Goal: Book appointment/travel/reservation

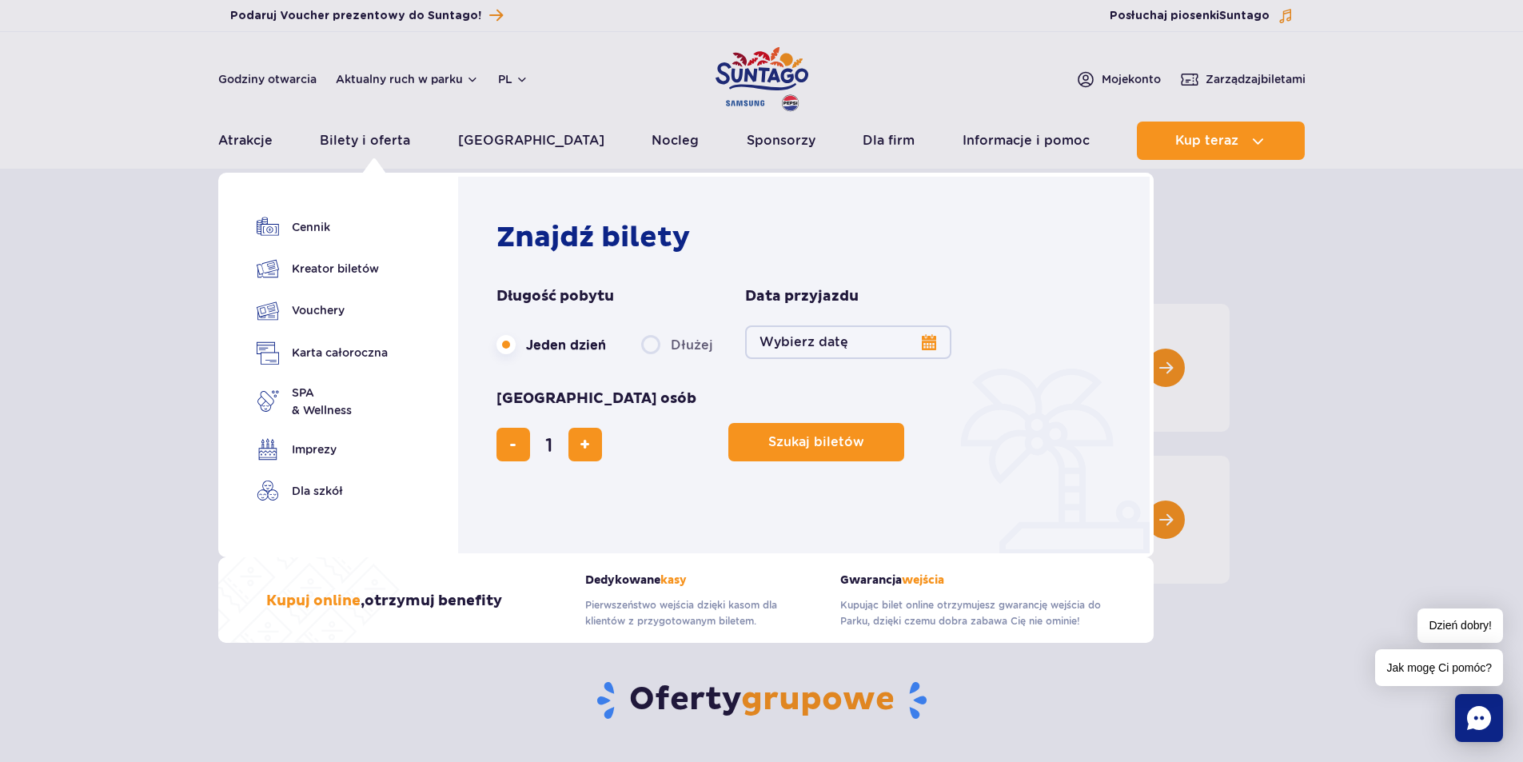
click at [658, 343] on label "Dłużej" at bounding box center [677, 345] width 72 height 34
click at [658, 358] on input "Dłużej" at bounding box center [650, 359] width 18 height 3
radio input "false"
radio input "true"
click at [934, 342] on button "Wybierz datę" at bounding box center [848, 342] width 206 height 34
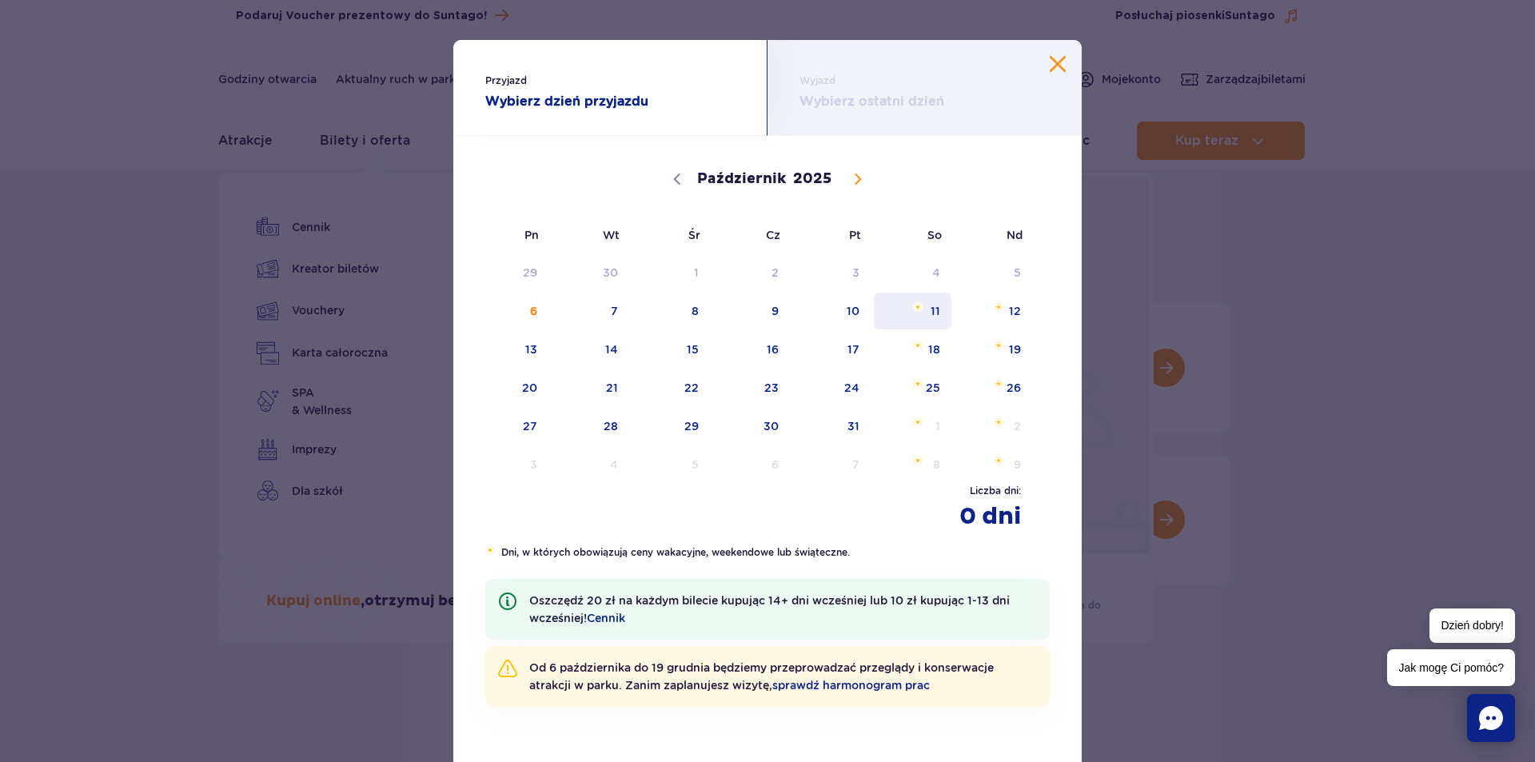
click at [915, 320] on span "11" at bounding box center [912, 311] width 81 height 37
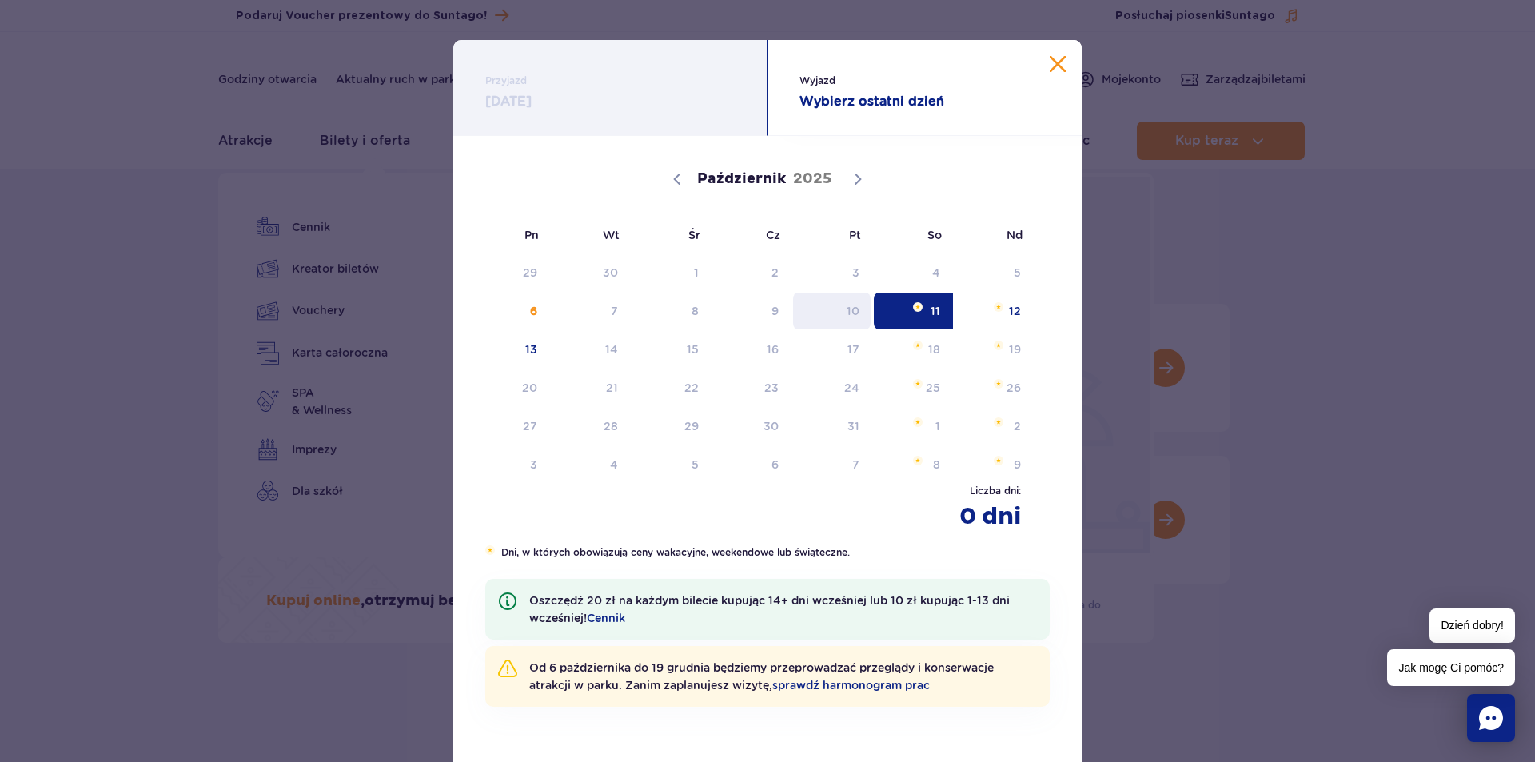
click at [855, 320] on span "10" at bounding box center [832, 311] width 81 height 37
click at [1010, 310] on span "12" at bounding box center [993, 311] width 81 height 37
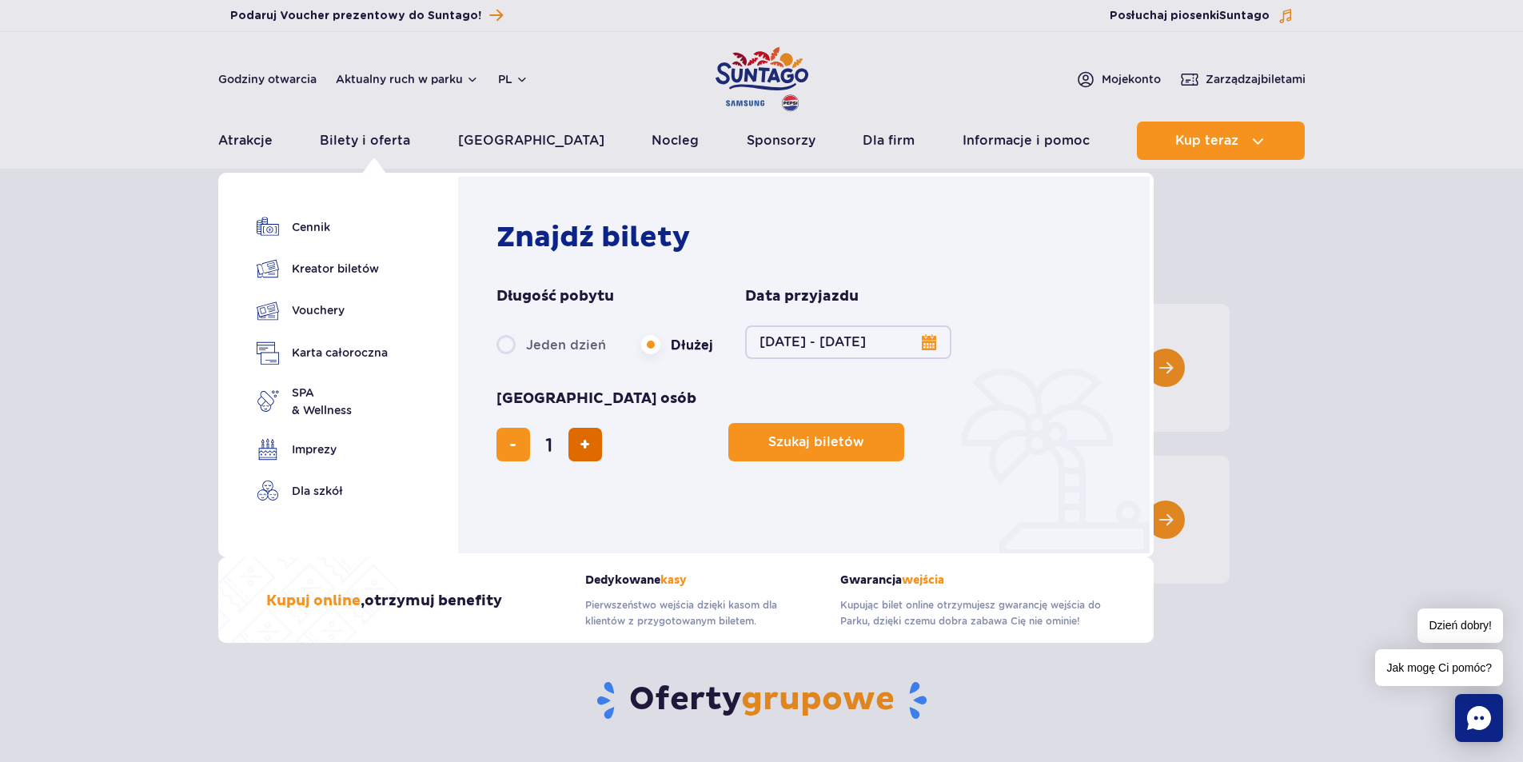
click at [602, 428] on button "dodaj bilet" at bounding box center [585, 445] width 34 height 34
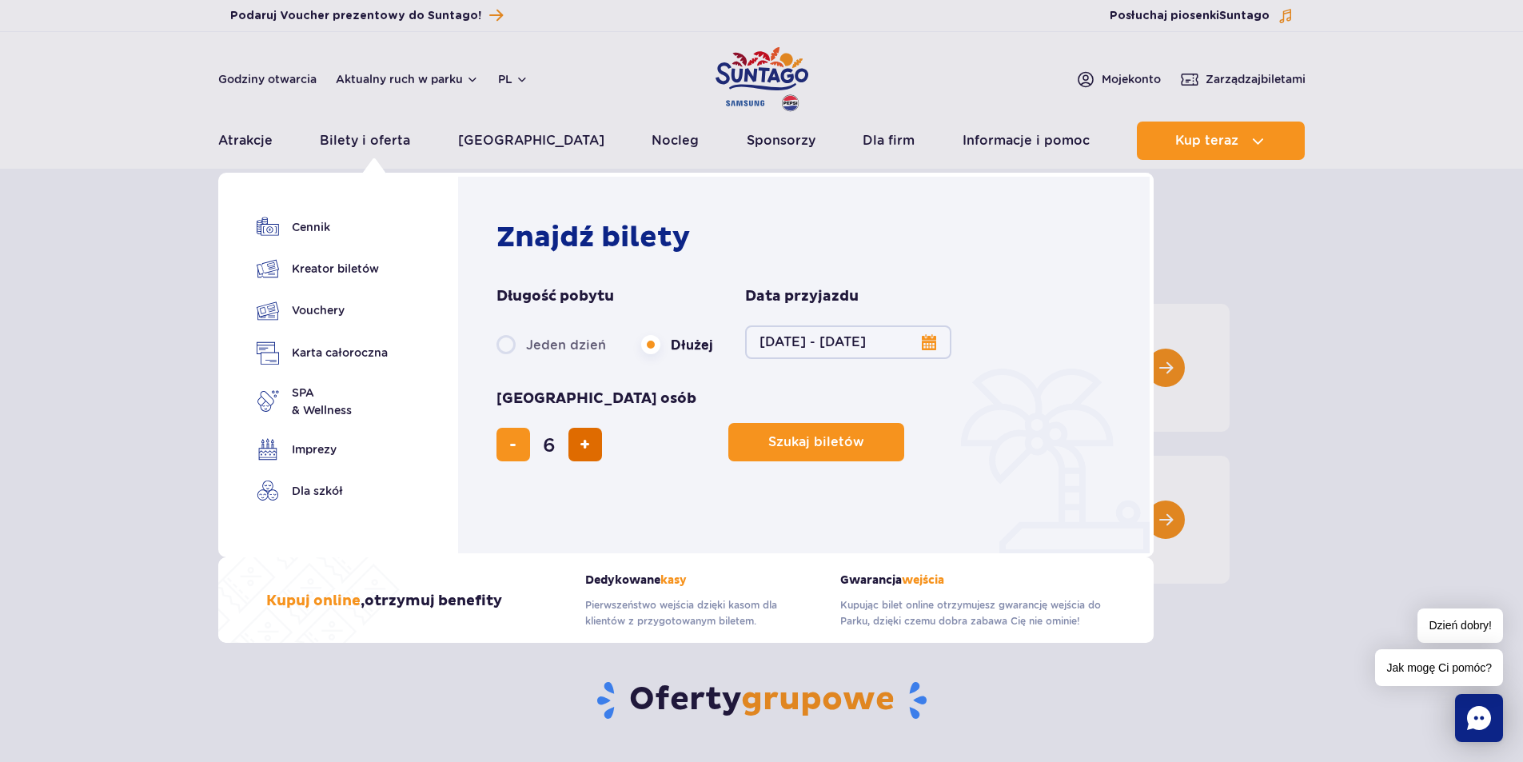
click at [602, 428] on button "dodaj bilet" at bounding box center [585, 445] width 34 height 34
type input "8"
click at [762, 435] on span "Szukaj biletów" at bounding box center [810, 442] width 96 height 14
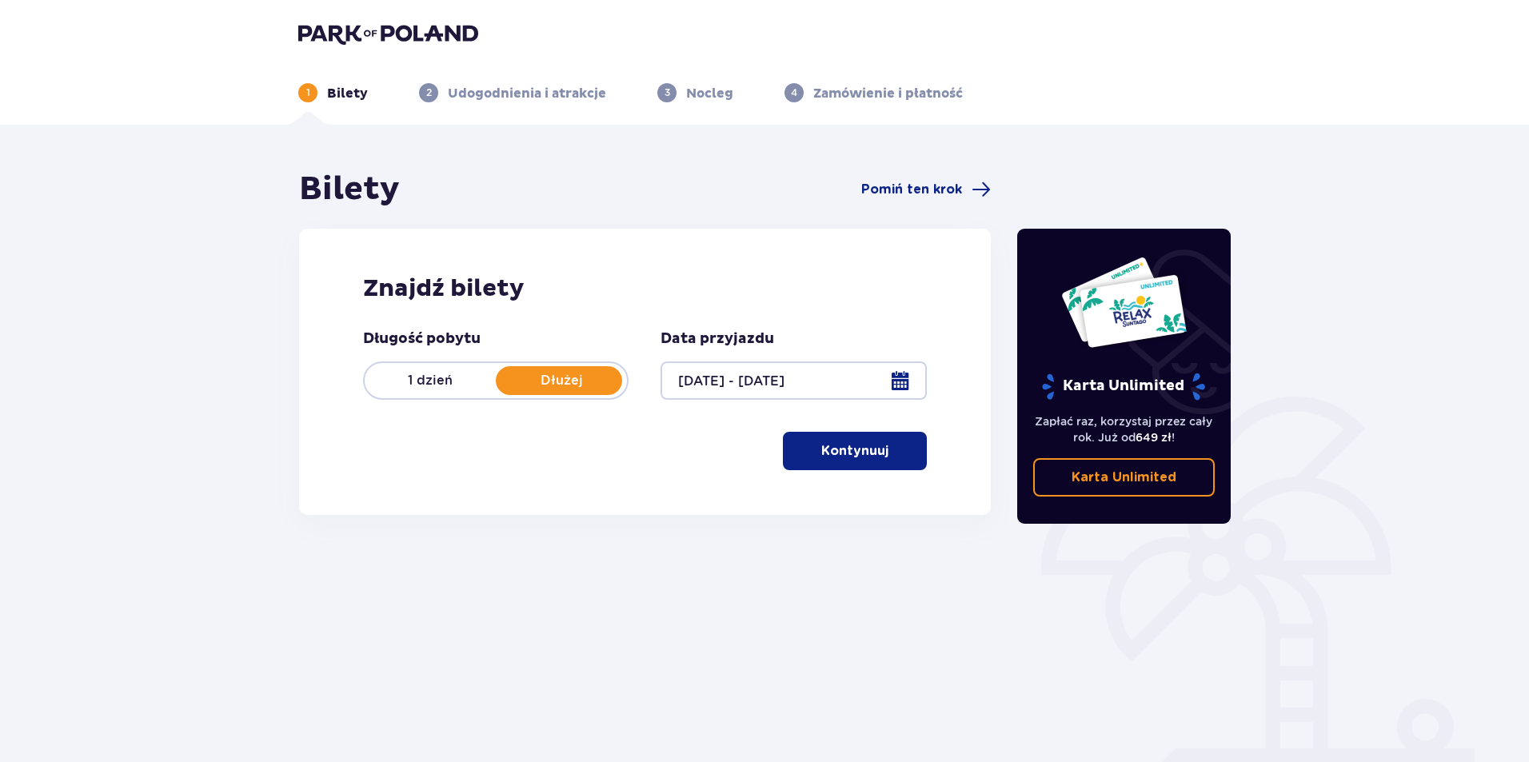
click at [580, 384] on p "Dłużej" at bounding box center [561, 381] width 131 height 18
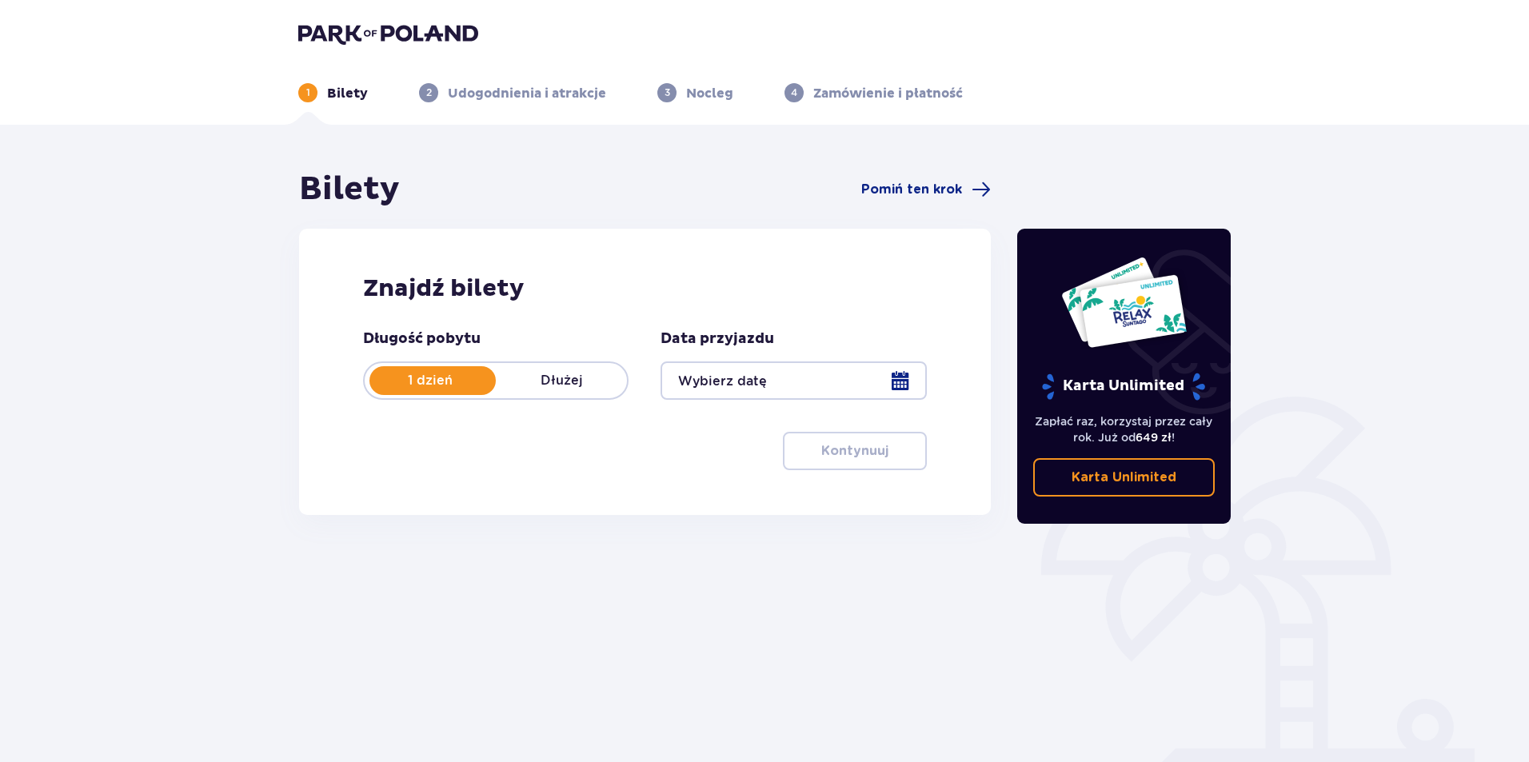
click at [580, 384] on p "Dłużej" at bounding box center [561, 381] width 131 height 18
click at [896, 382] on div at bounding box center [792, 380] width 265 height 38
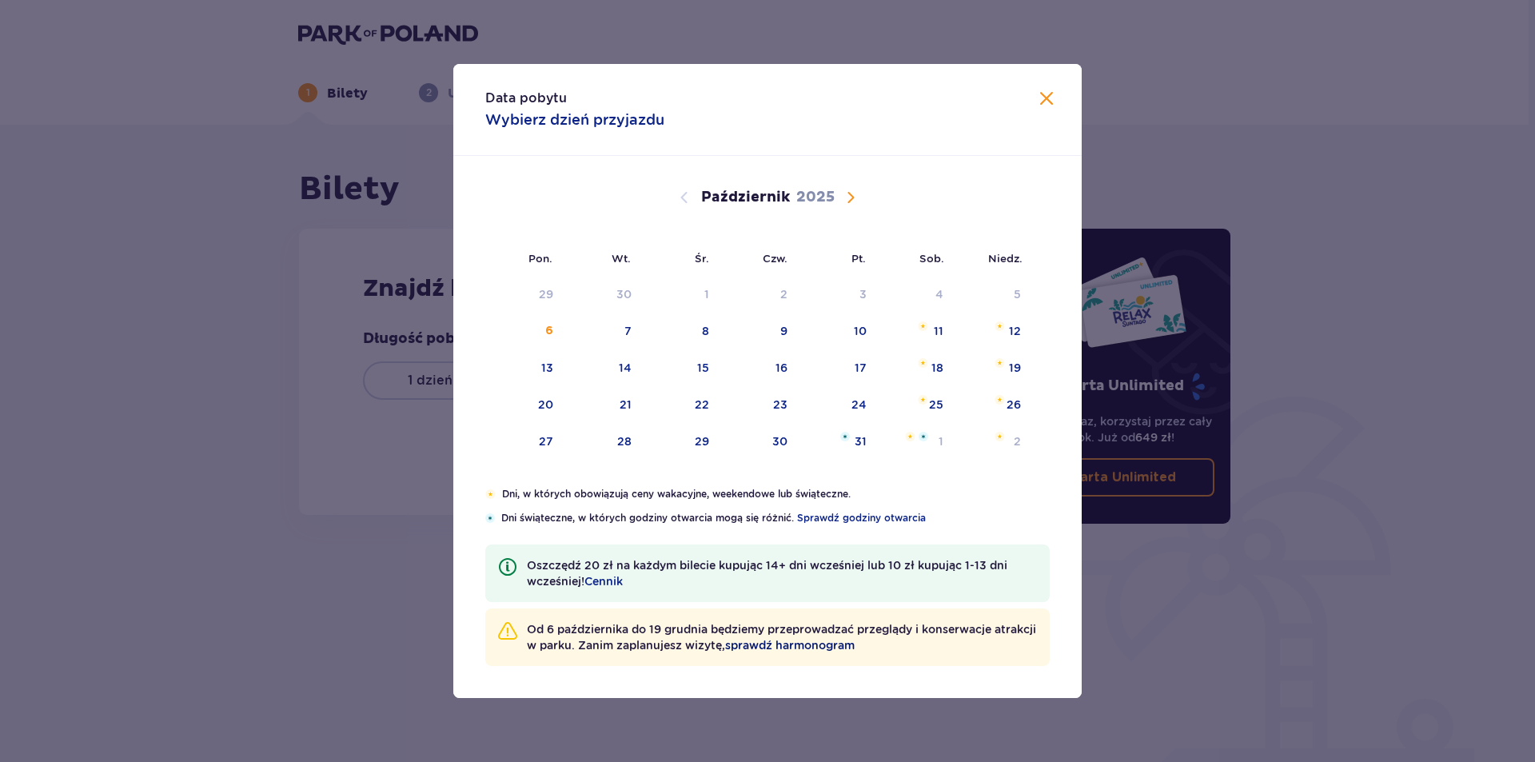
click at [800, 646] on span "sprawdź harmonogram" at bounding box center [790, 645] width 130 height 16
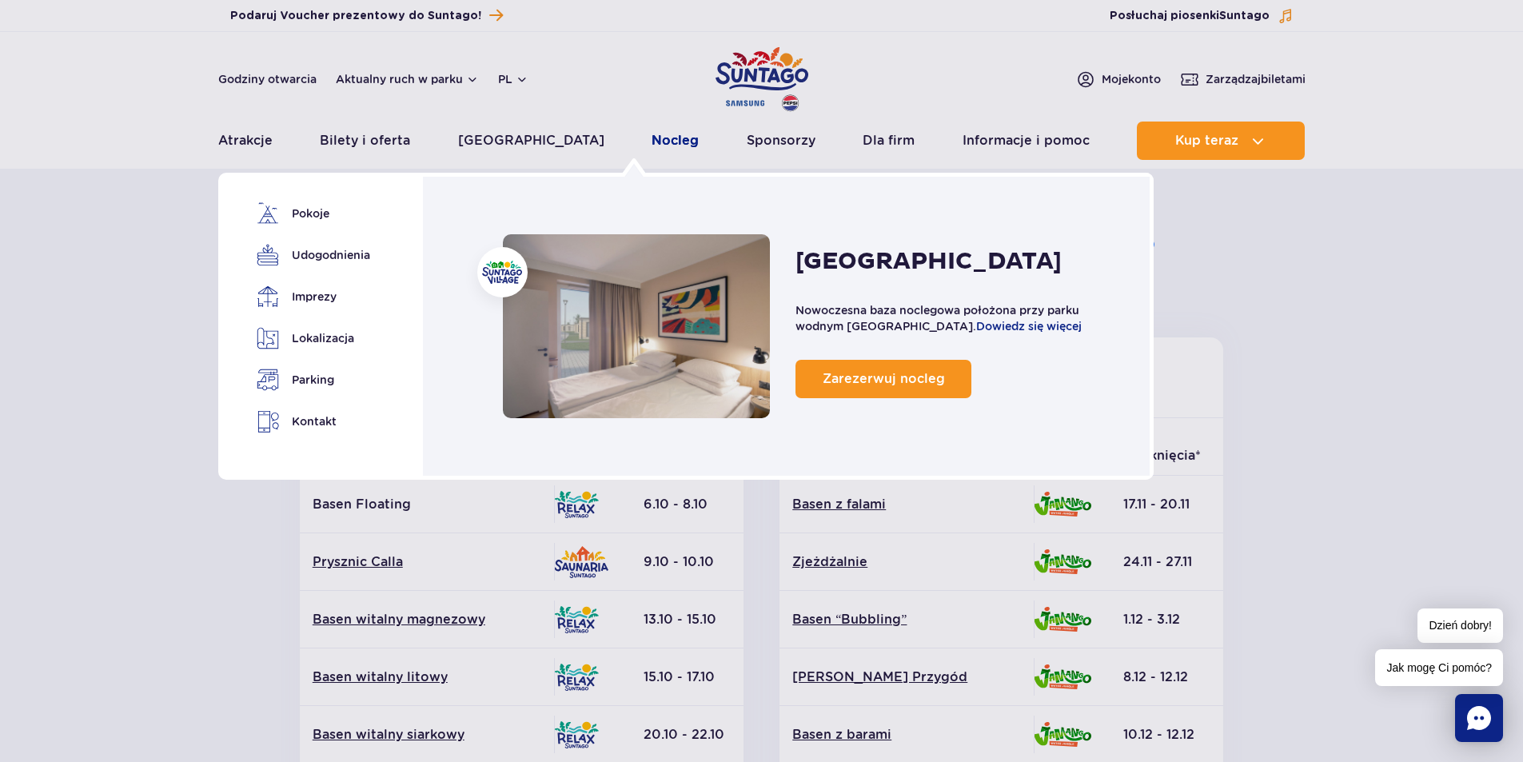
click at [652, 130] on link "Nocleg" at bounding box center [675, 141] width 47 height 38
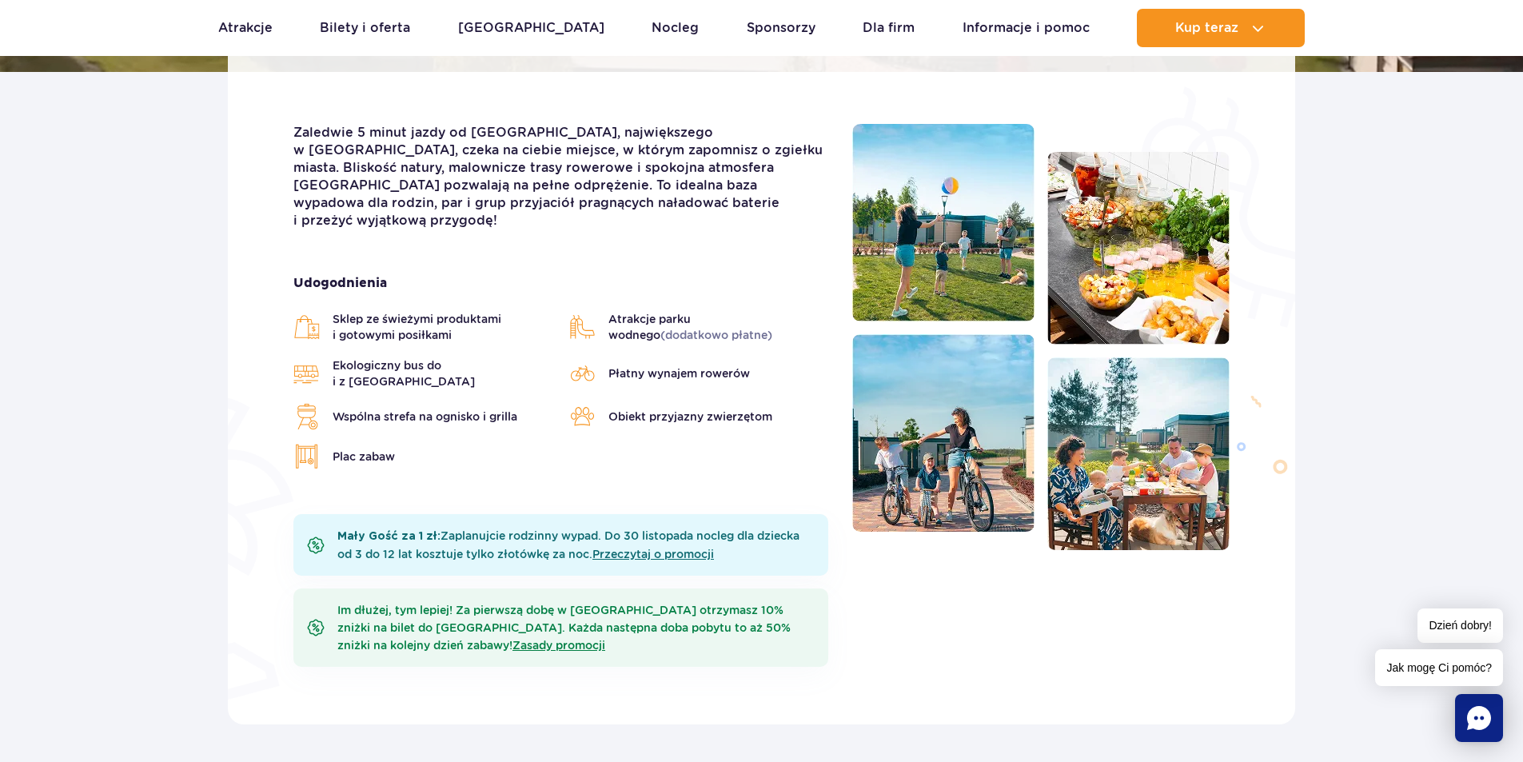
scroll to position [400, 0]
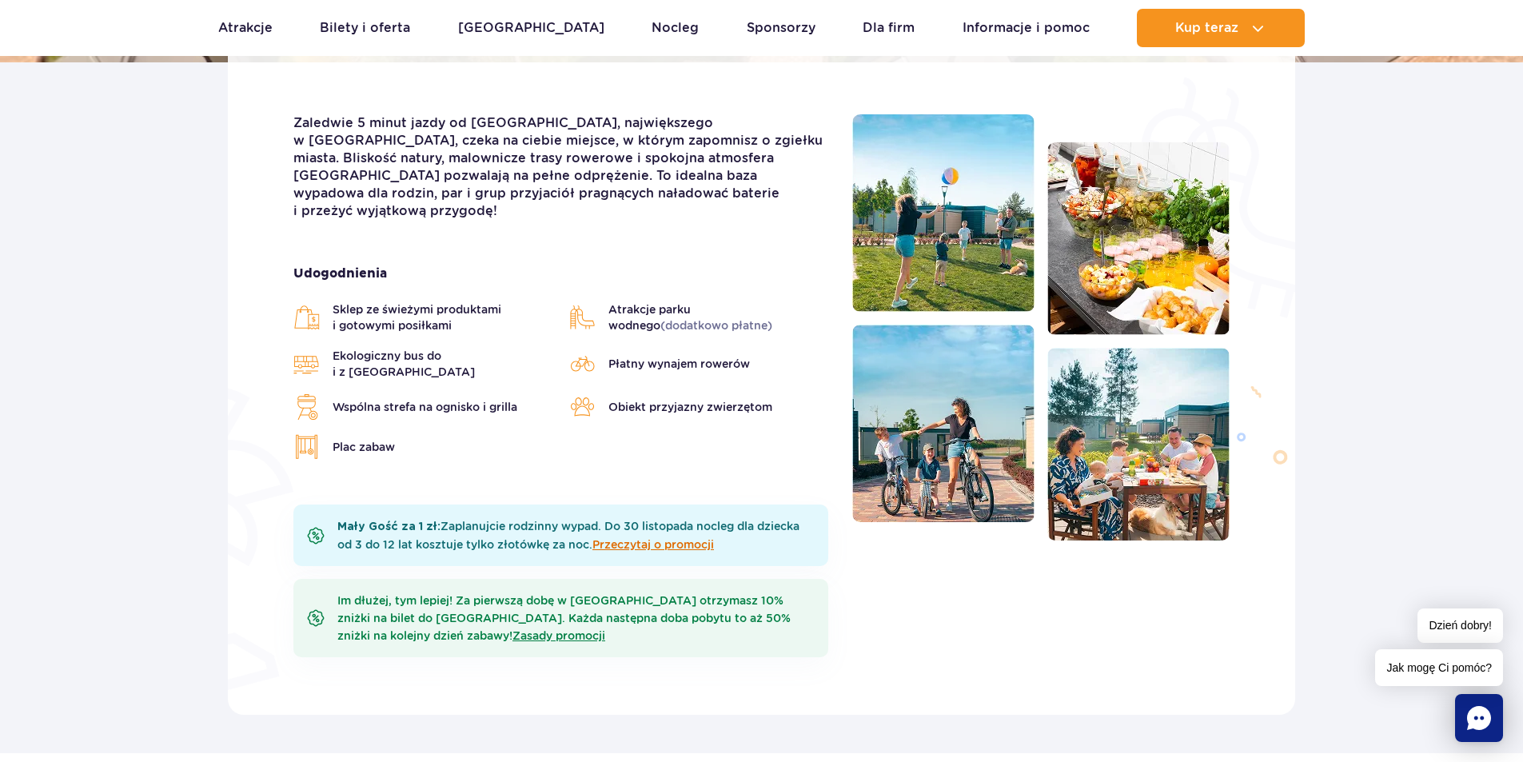
click at [684, 538] on link "Przeczytaj o promocji" at bounding box center [653, 544] width 122 height 13
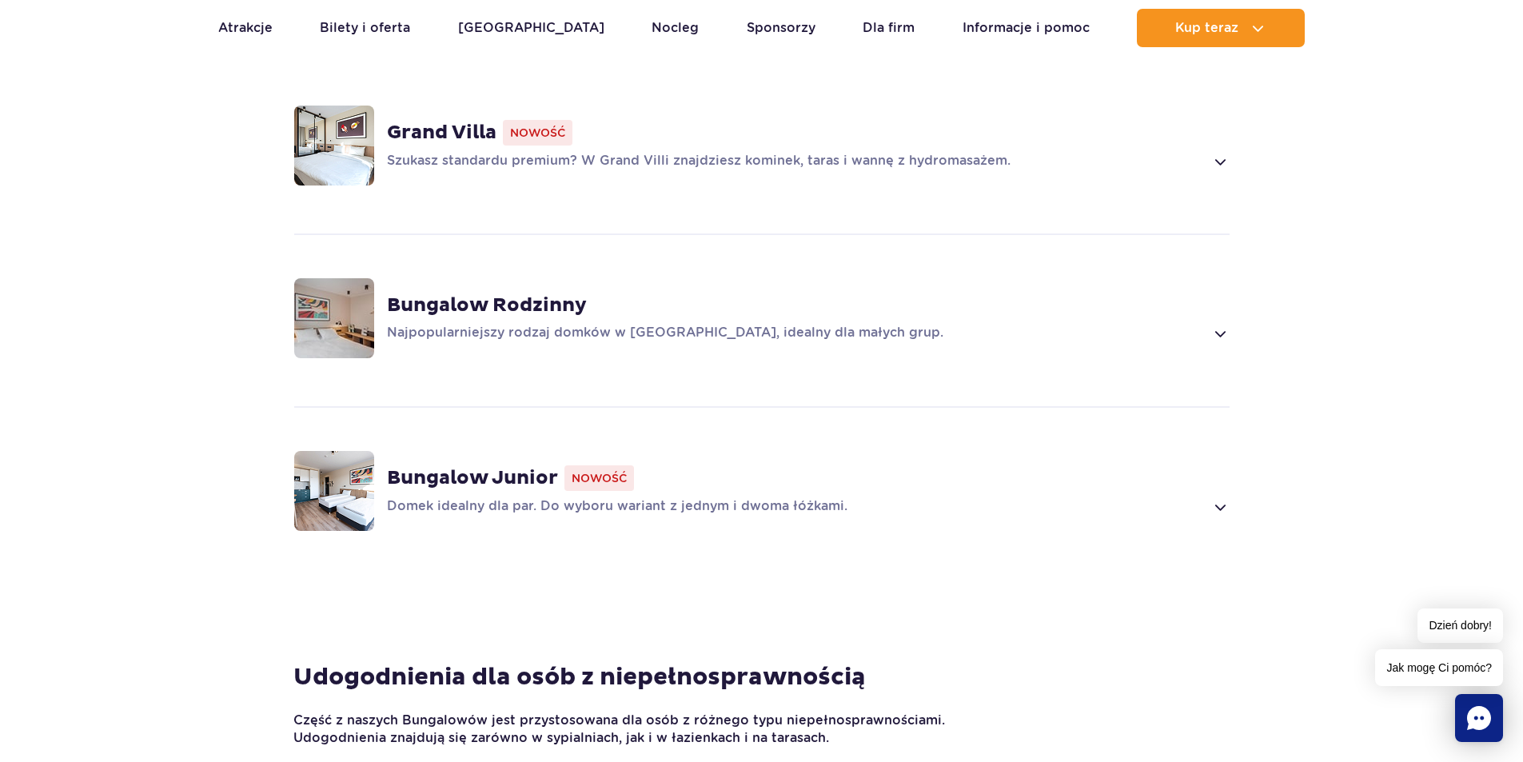
scroll to position [1199, 0]
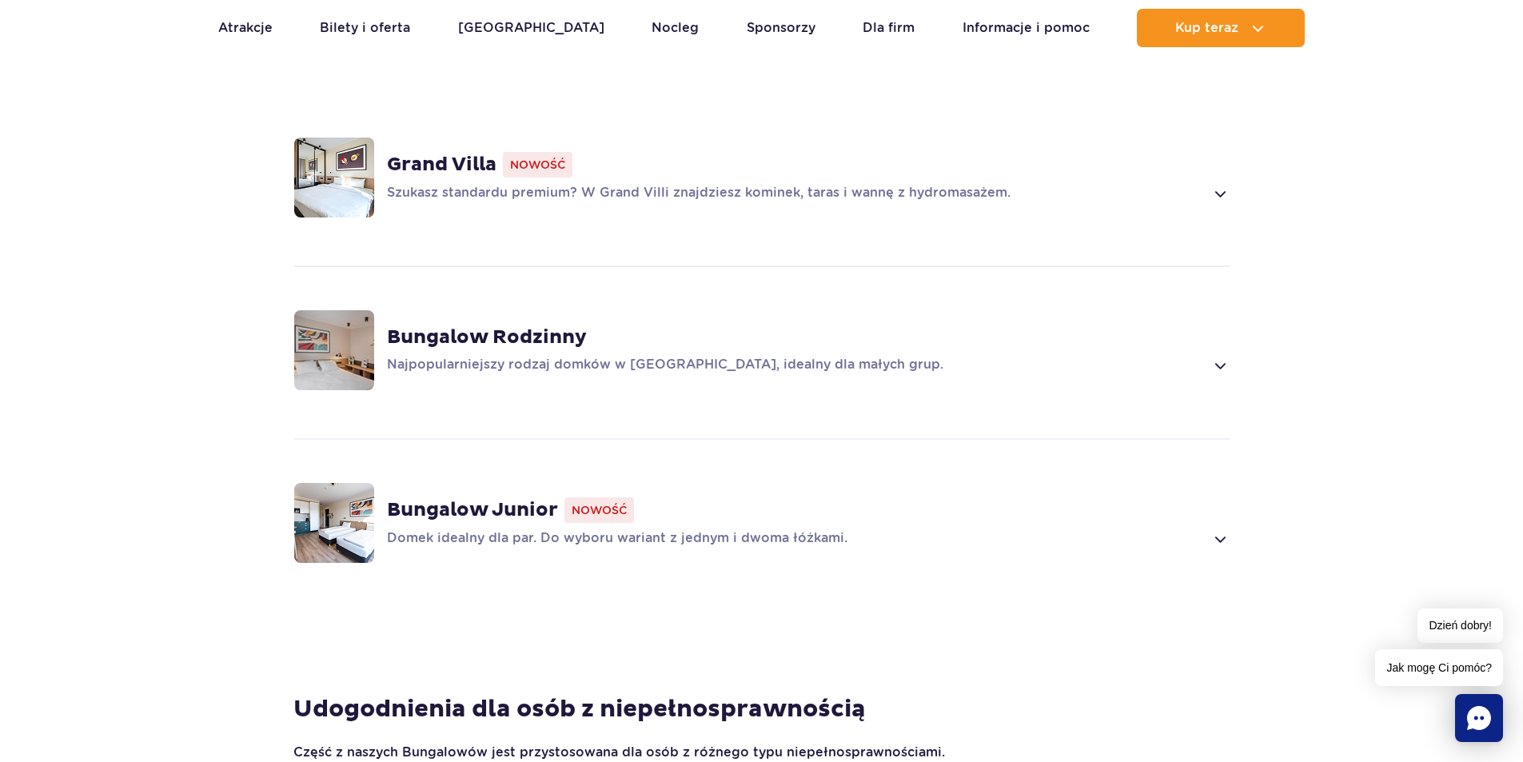
click at [330, 311] on img at bounding box center [334, 350] width 80 height 80
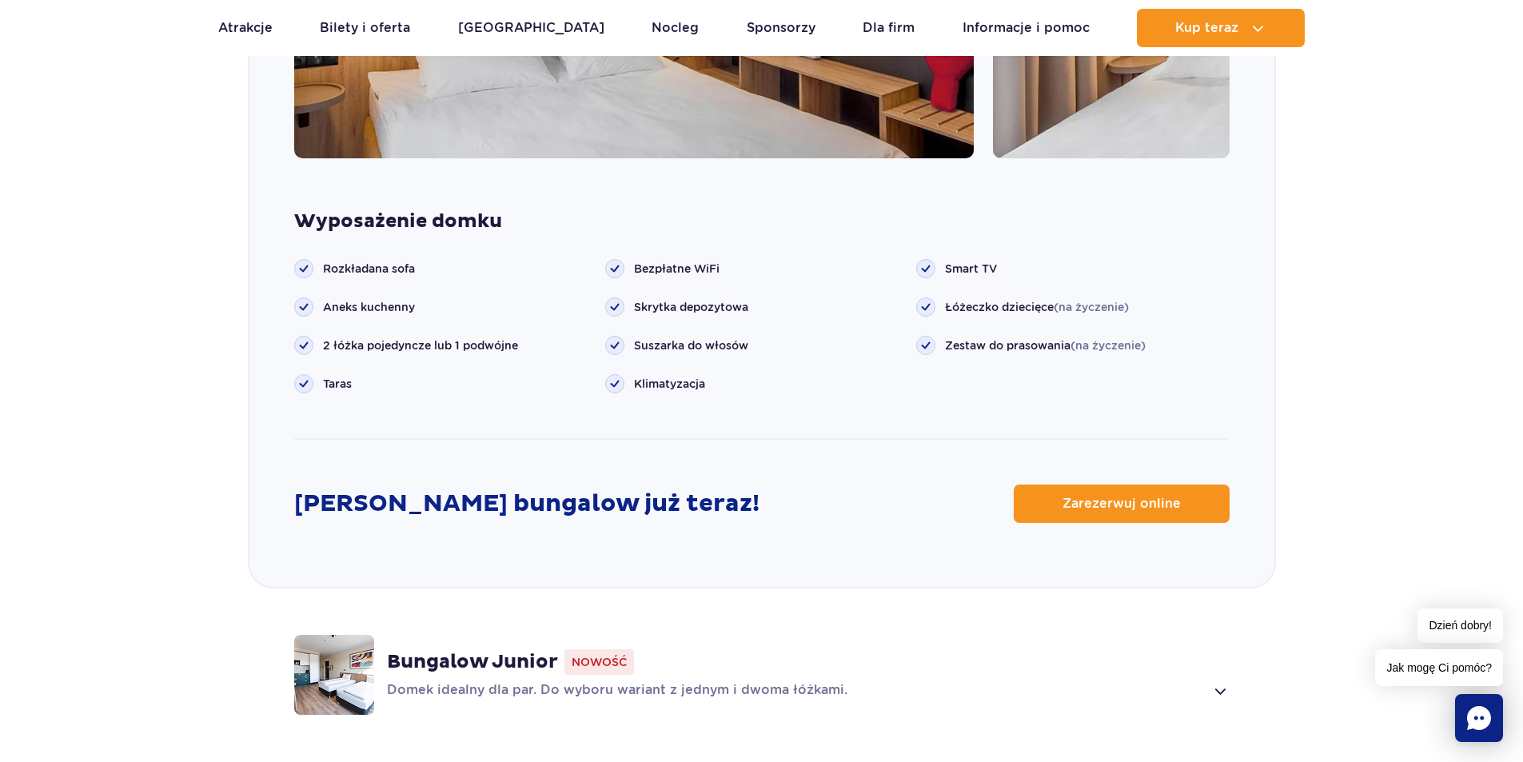
scroll to position [2006, 0]
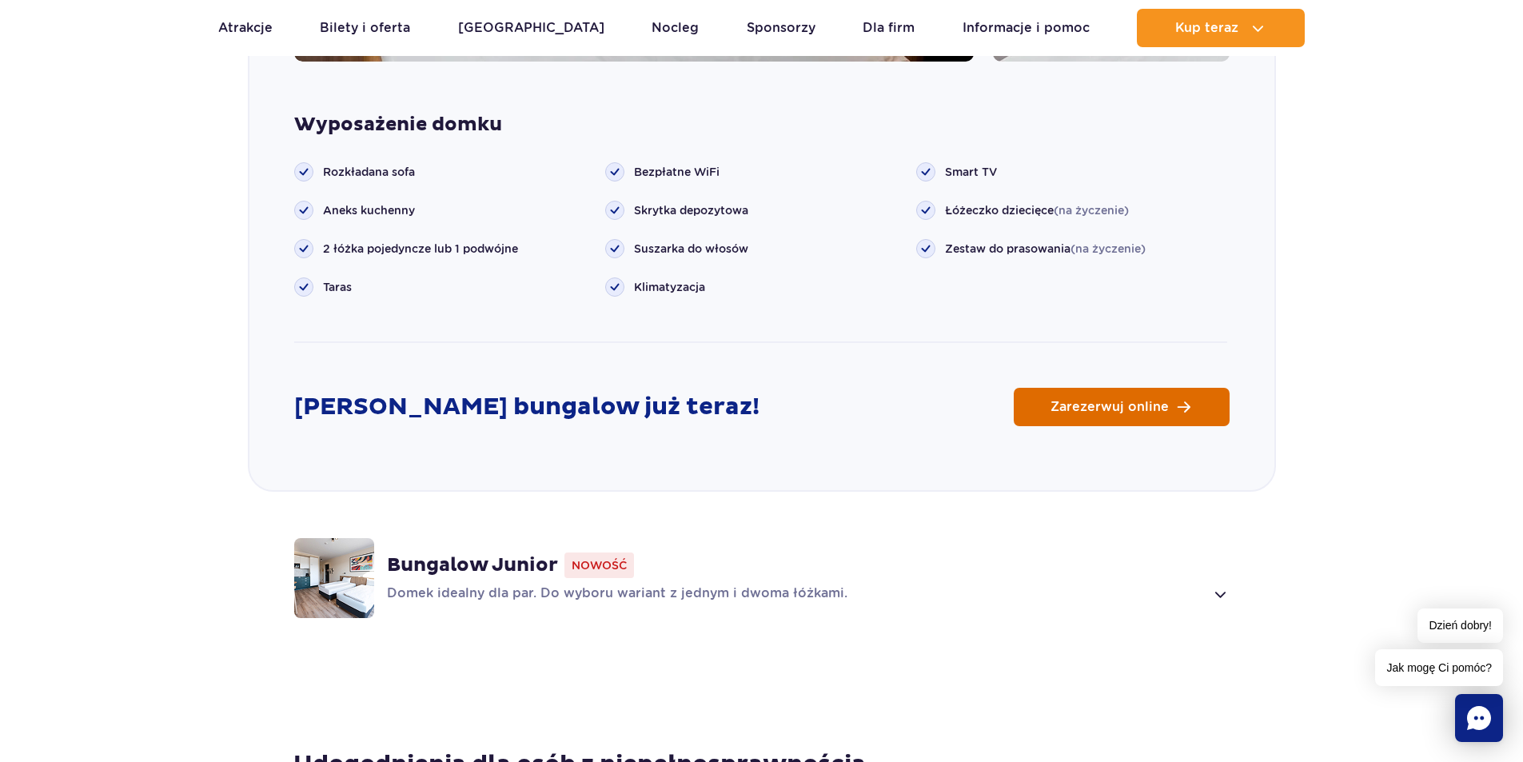
click at [1063, 391] on link "Zarezerwuj online" at bounding box center [1122, 407] width 216 height 38
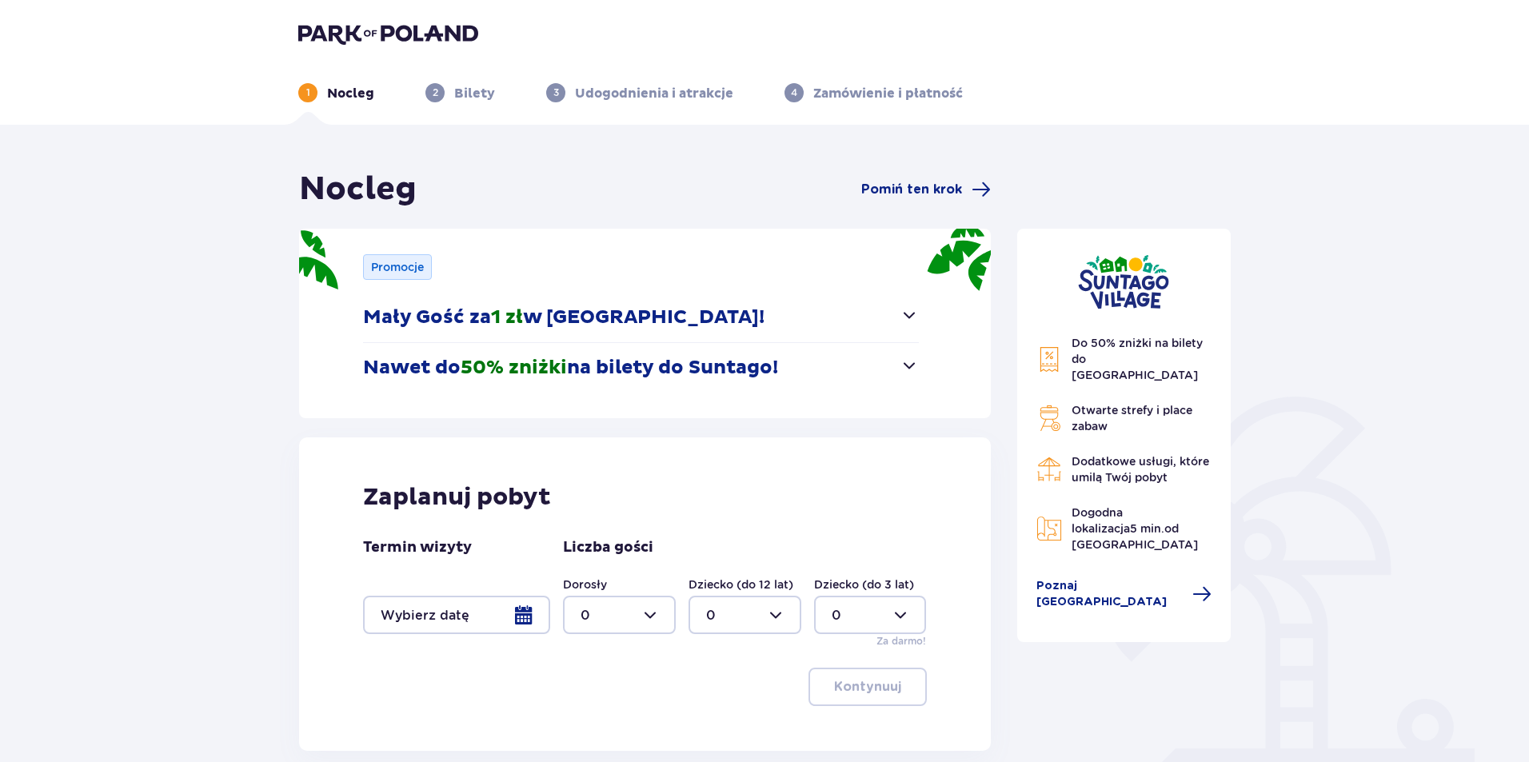
scroll to position [126, 0]
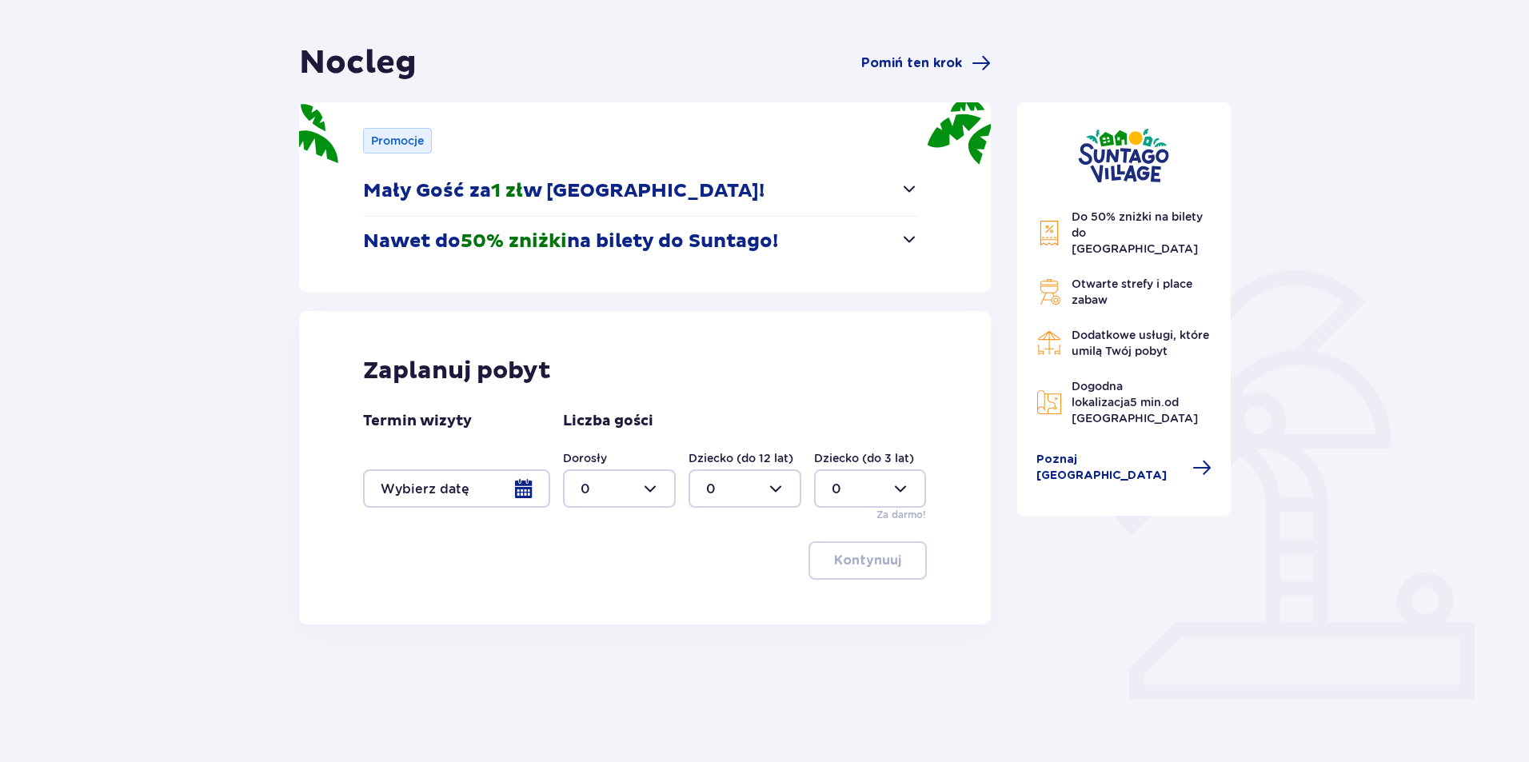
click at [516, 484] on div at bounding box center [456, 488] width 187 height 38
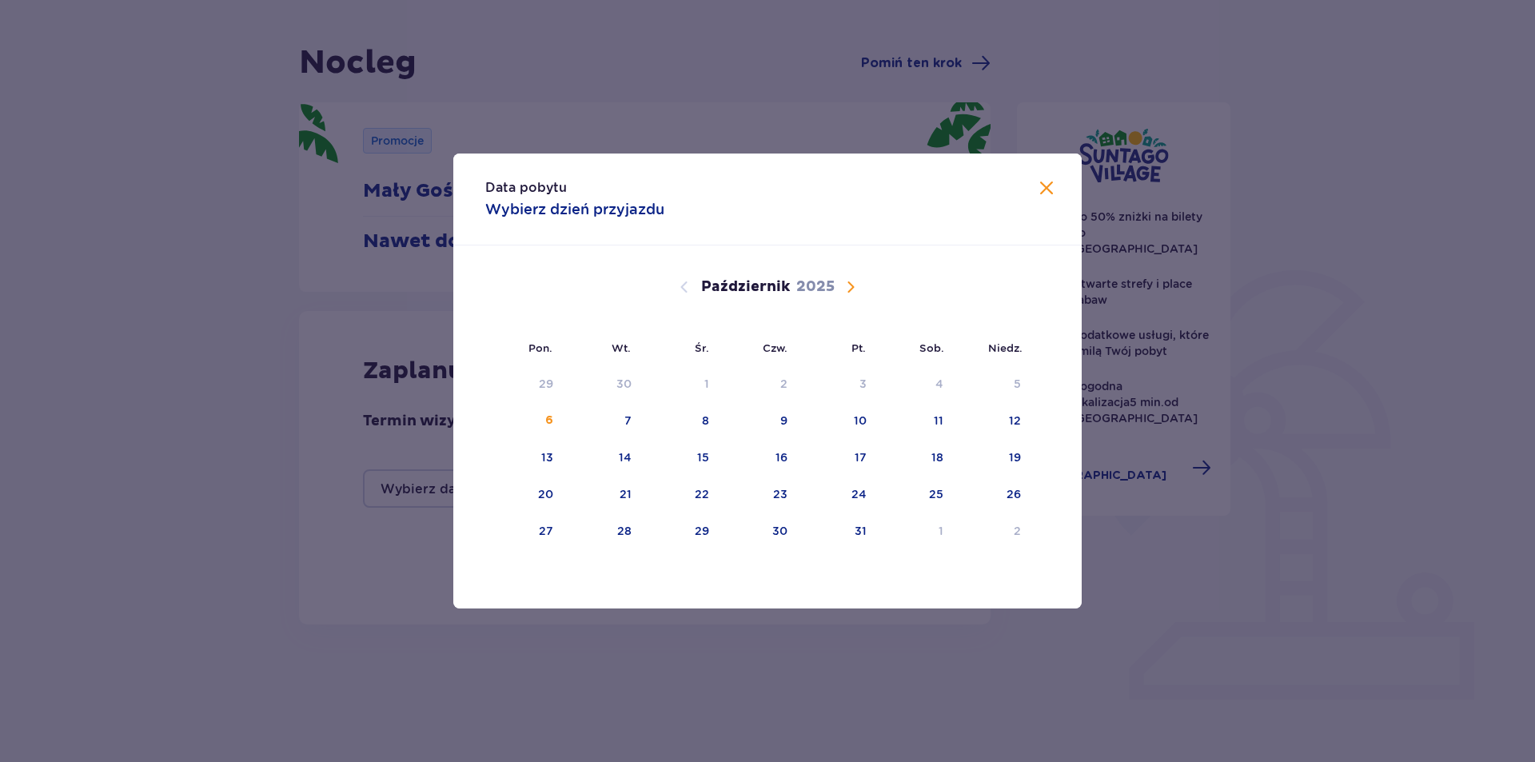
click at [848, 289] on span "Następny miesiąc" at bounding box center [850, 286] width 19 height 19
click at [935, 473] on div "20" at bounding box center [914, 458] width 79 height 35
click at [539, 493] on div "22" at bounding box center [544, 494] width 14 height 16
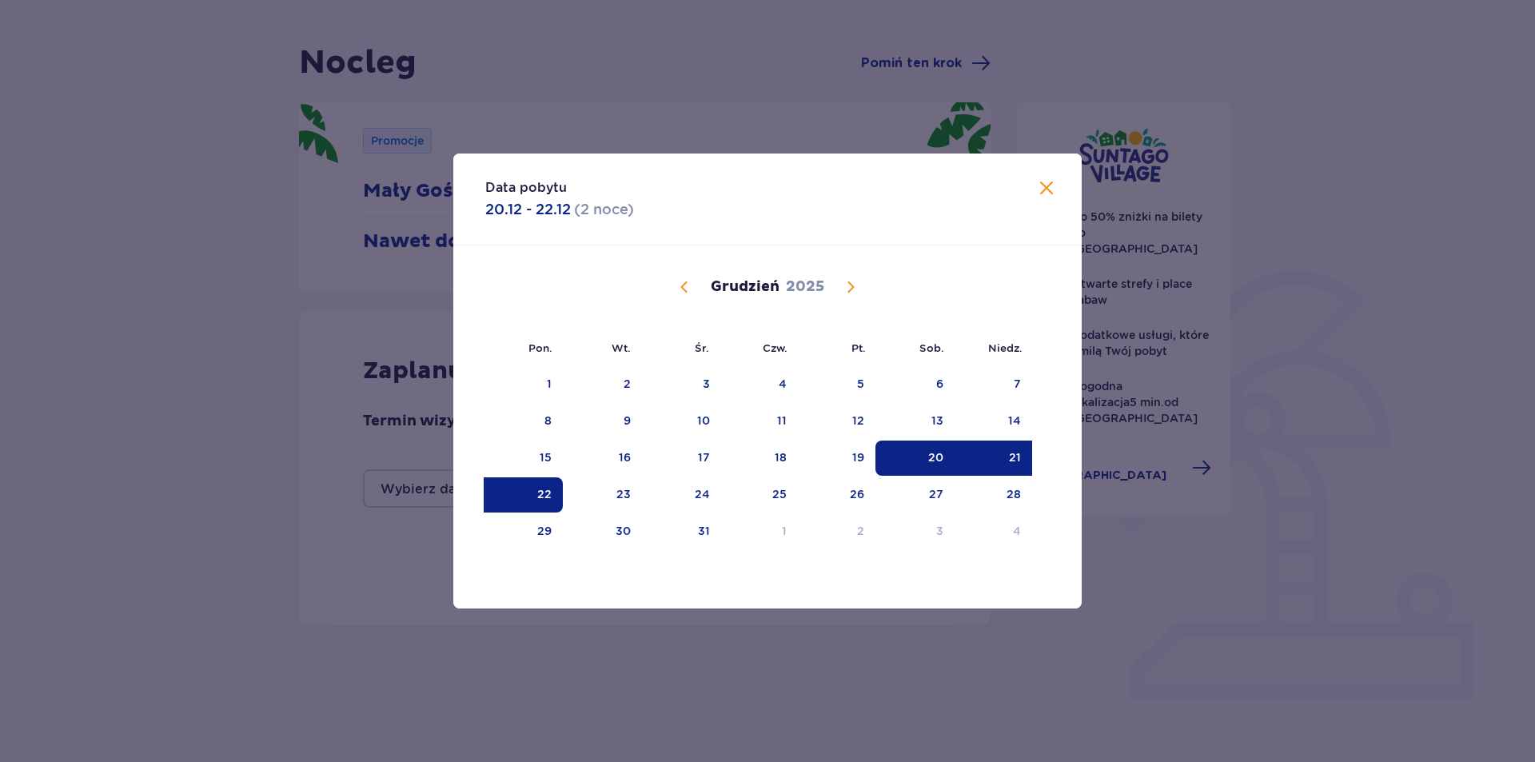
type input "[DATE] - [DATE]"
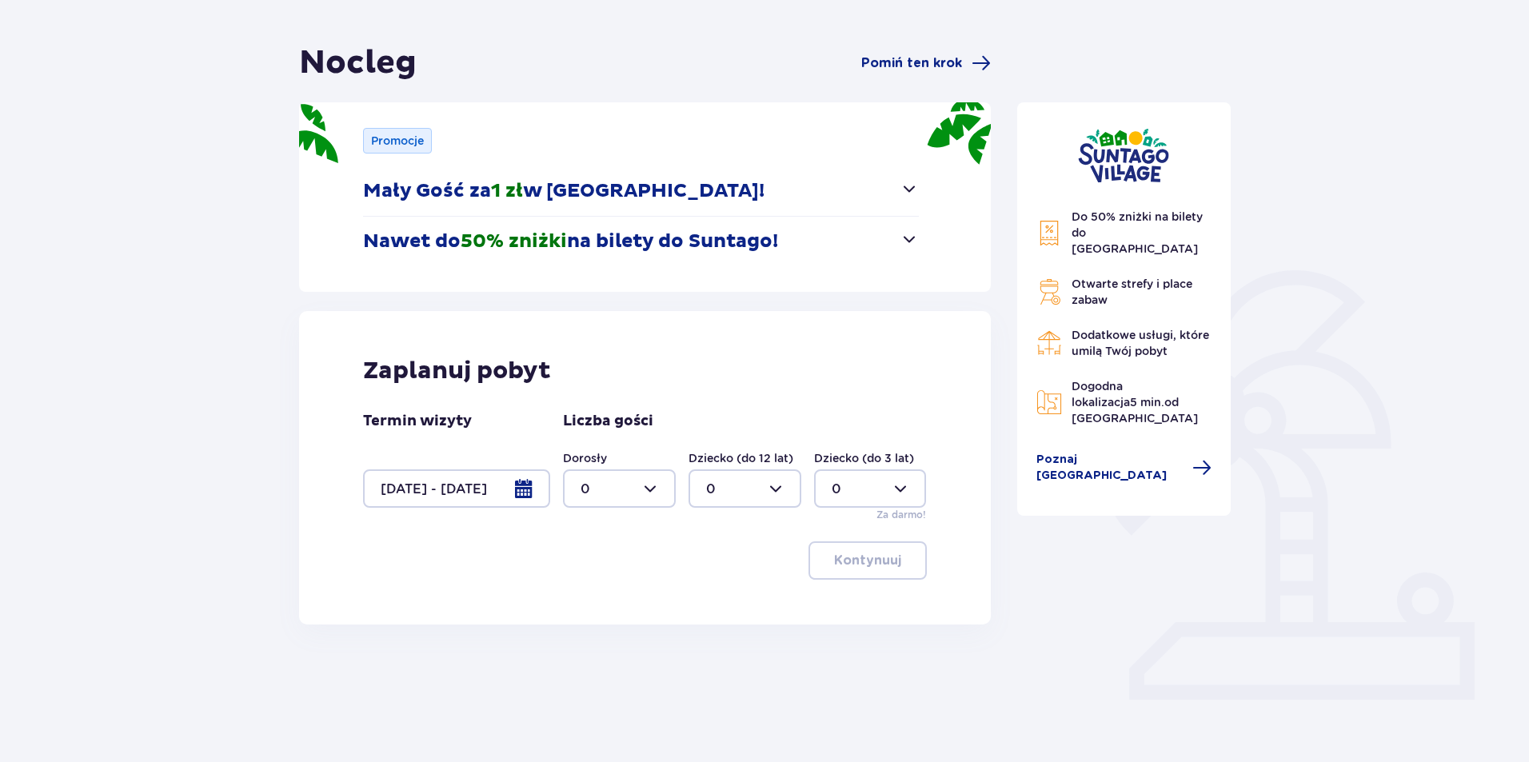
click at [657, 493] on div at bounding box center [619, 488] width 113 height 38
click at [620, 592] on div "4" at bounding box center [619, 592] width 78 height 18
type input "4"
click at [771, 494] on div at bounding box center [744, 488] width 113 height 38
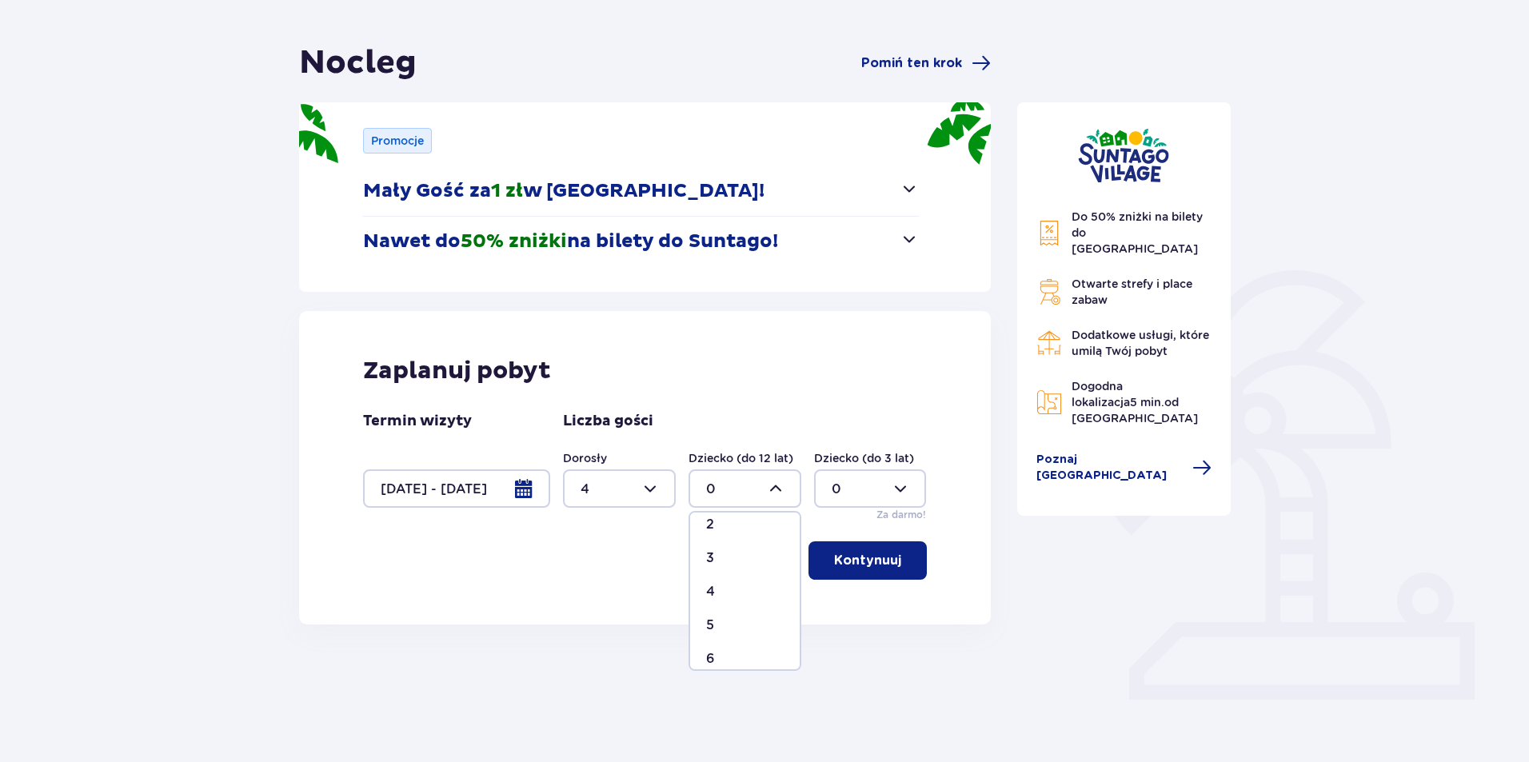
click at [739, 556] on div "3" at bounding box center [745, 558] width 78 height 18
click at [776, 488] on div at bounding box center [744, 488] width 113 height 38
click at [714, 597] on div "2" at bounding box center [745, 605] width 78 height 18
type input "2"
click at [662, 492] on div at bounding box center [619, 488] width 113 height 38
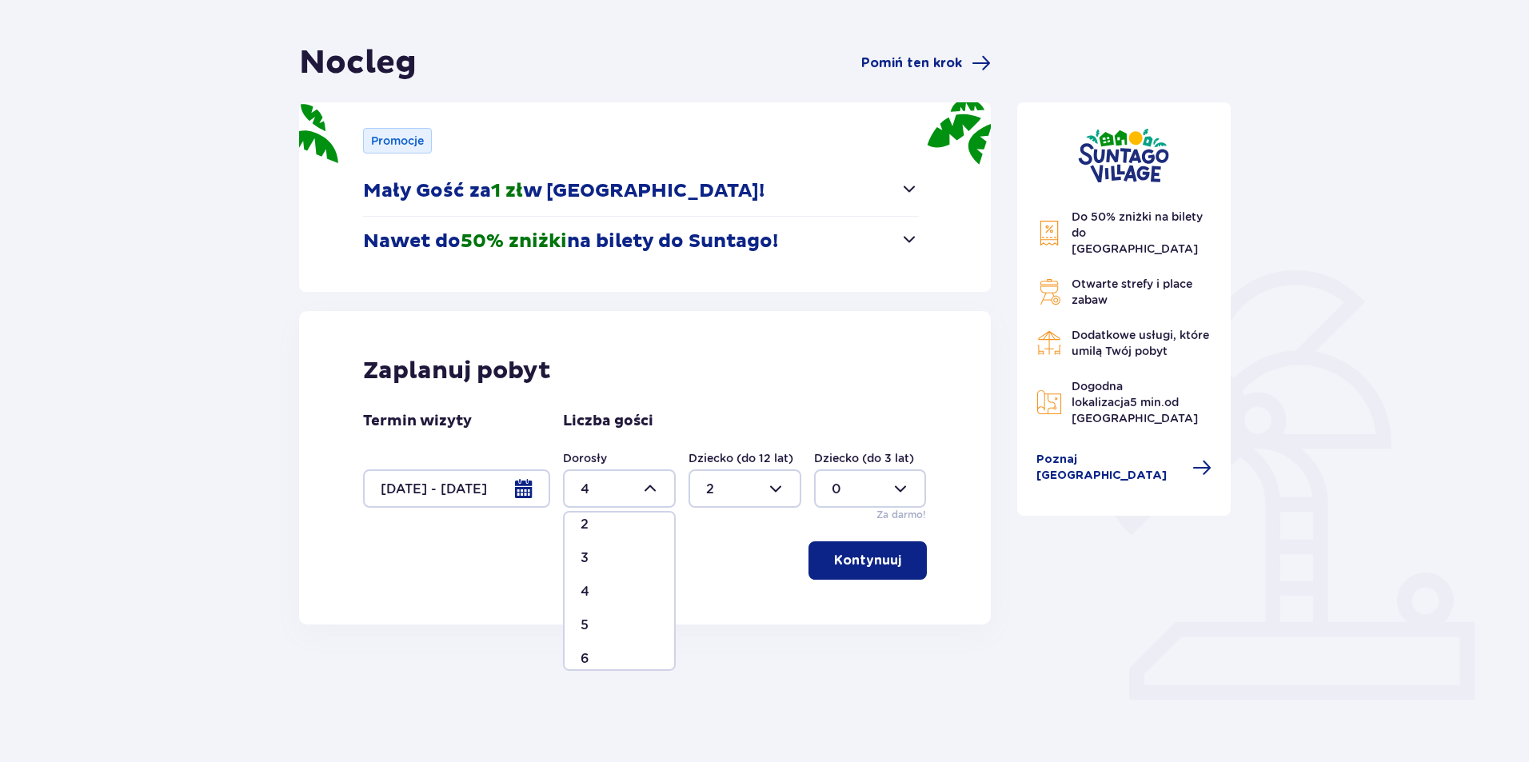
click at [586, 652] on p "6" at bounding box center [584, 659] width 9 height 18
type input "6"
click at [879, 564] on p "Kontynuuj" at bounding box center [867, 561] width 67 height 18
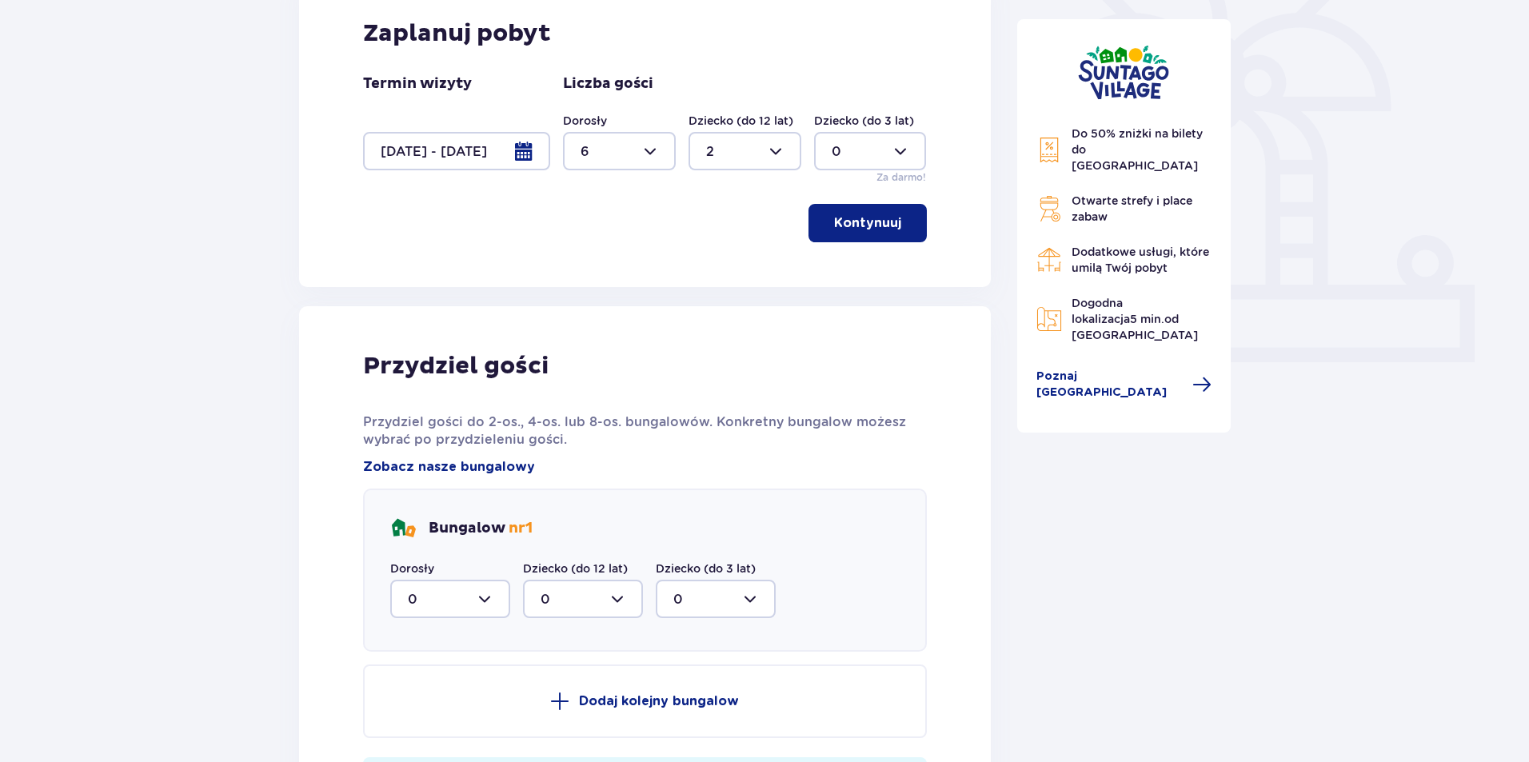
scroll to position [542, 0]
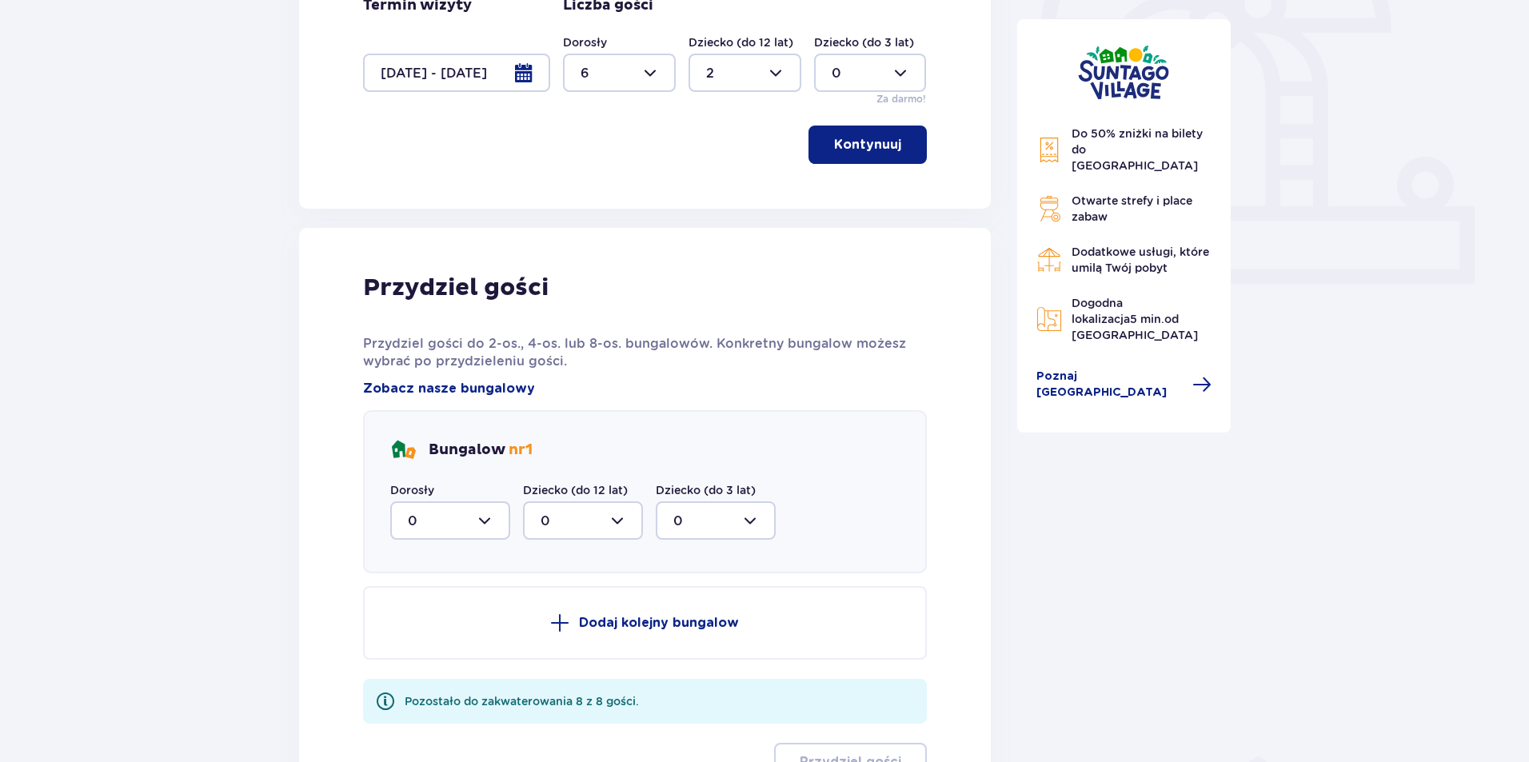
click at [491, 520] on div at bounding box center [450, 520] width 120 height 38
click at [441, 632] on div "2" at bounding box center [450, 637] width 85 height 18
click at [488, 531] on div at bounding box center [450, 520] width 120 height 38
click at [419, 665] on div "3" at bounding box center [450, 670] width 85 height 18
type input "3"
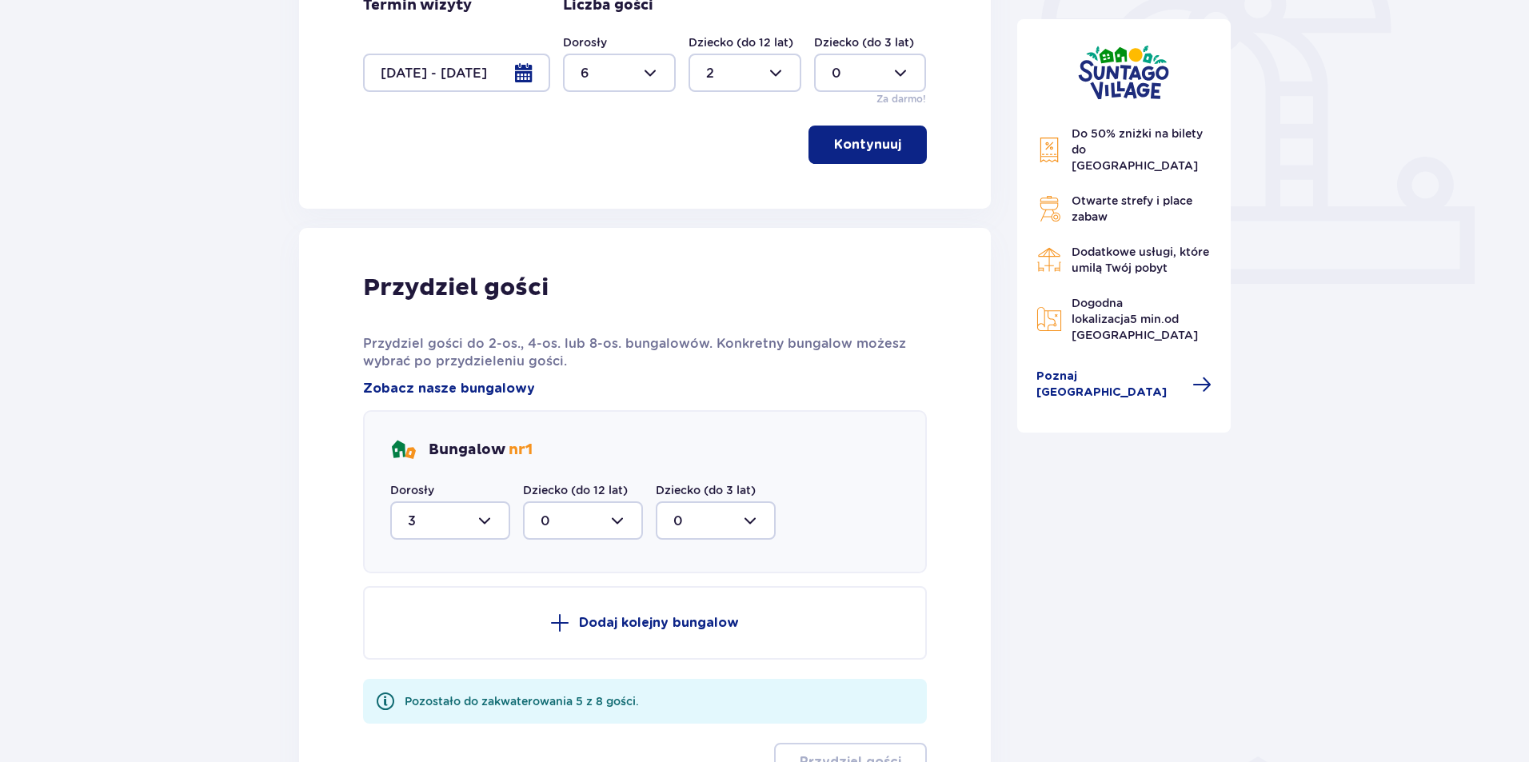
click at [618, 521] on div at bounding box center [583, 520] width 120 height 38
click at [565, 602] on div "1" at bounding box center [582, 603] width 85 height 18
type input "1"
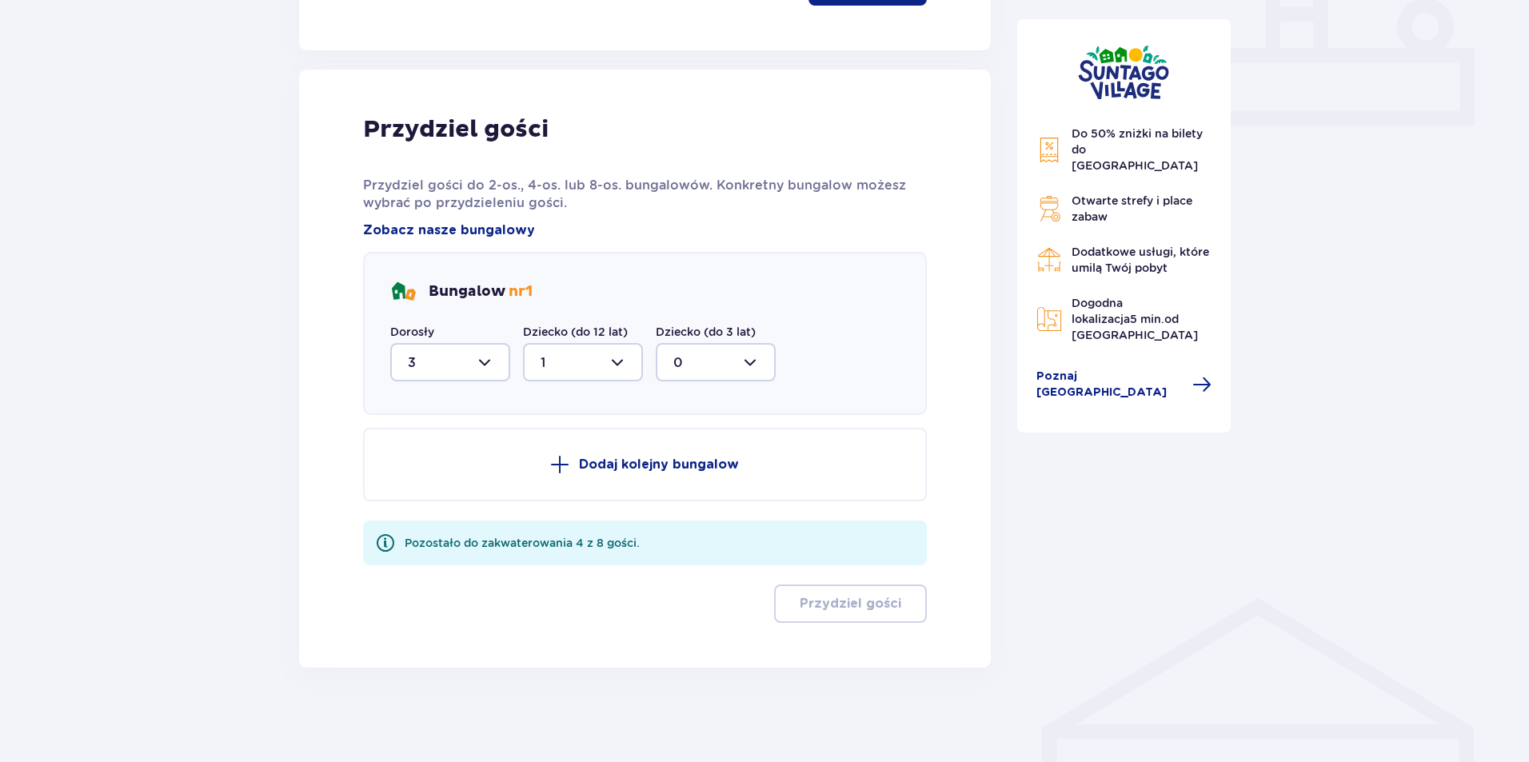
scroll to position [702, 0]
click at [652, 461] on p "Dodaj kolejny bungalow" at bounding box center [659, 463] width 160 height 18
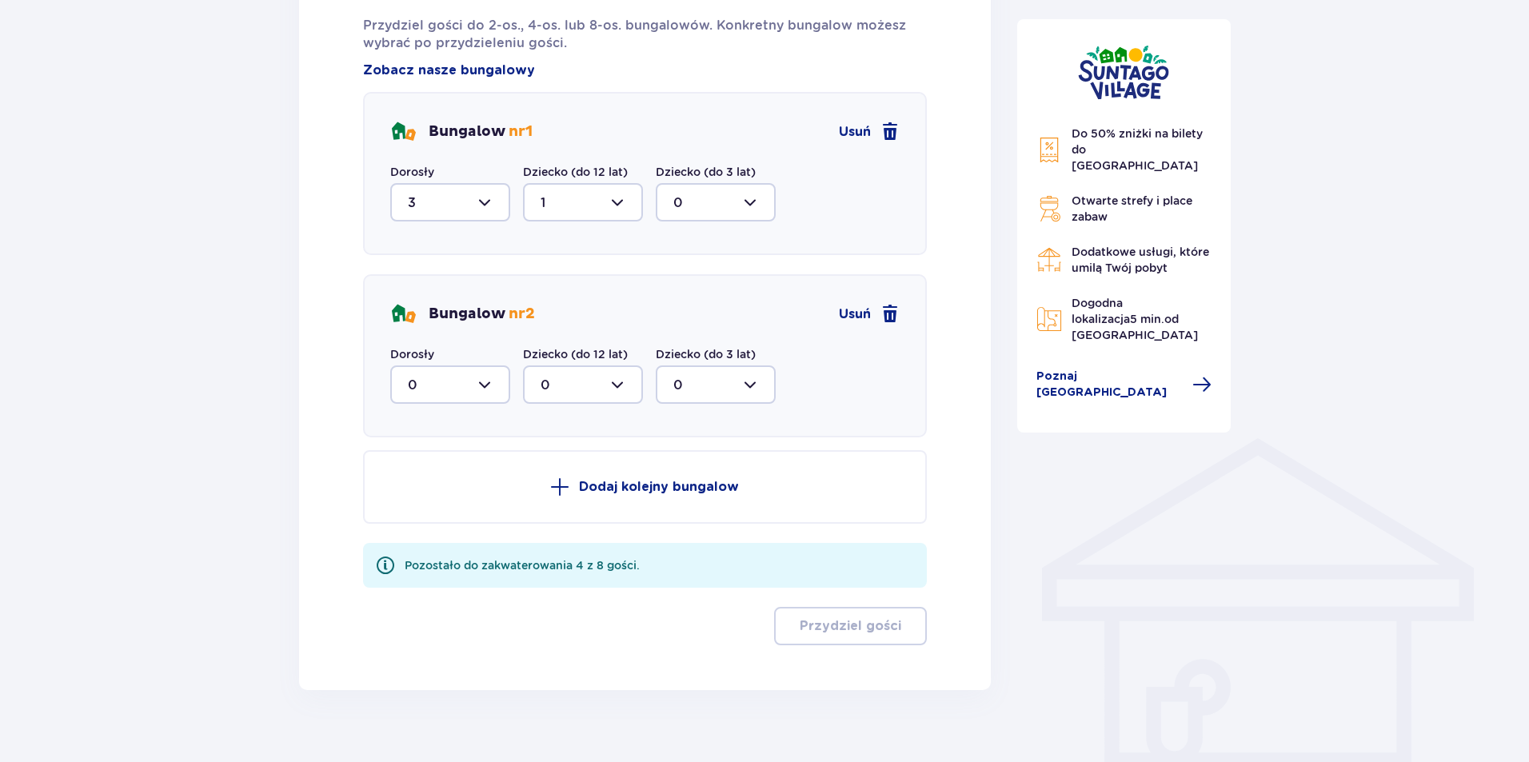
scroll to position [884, 0]
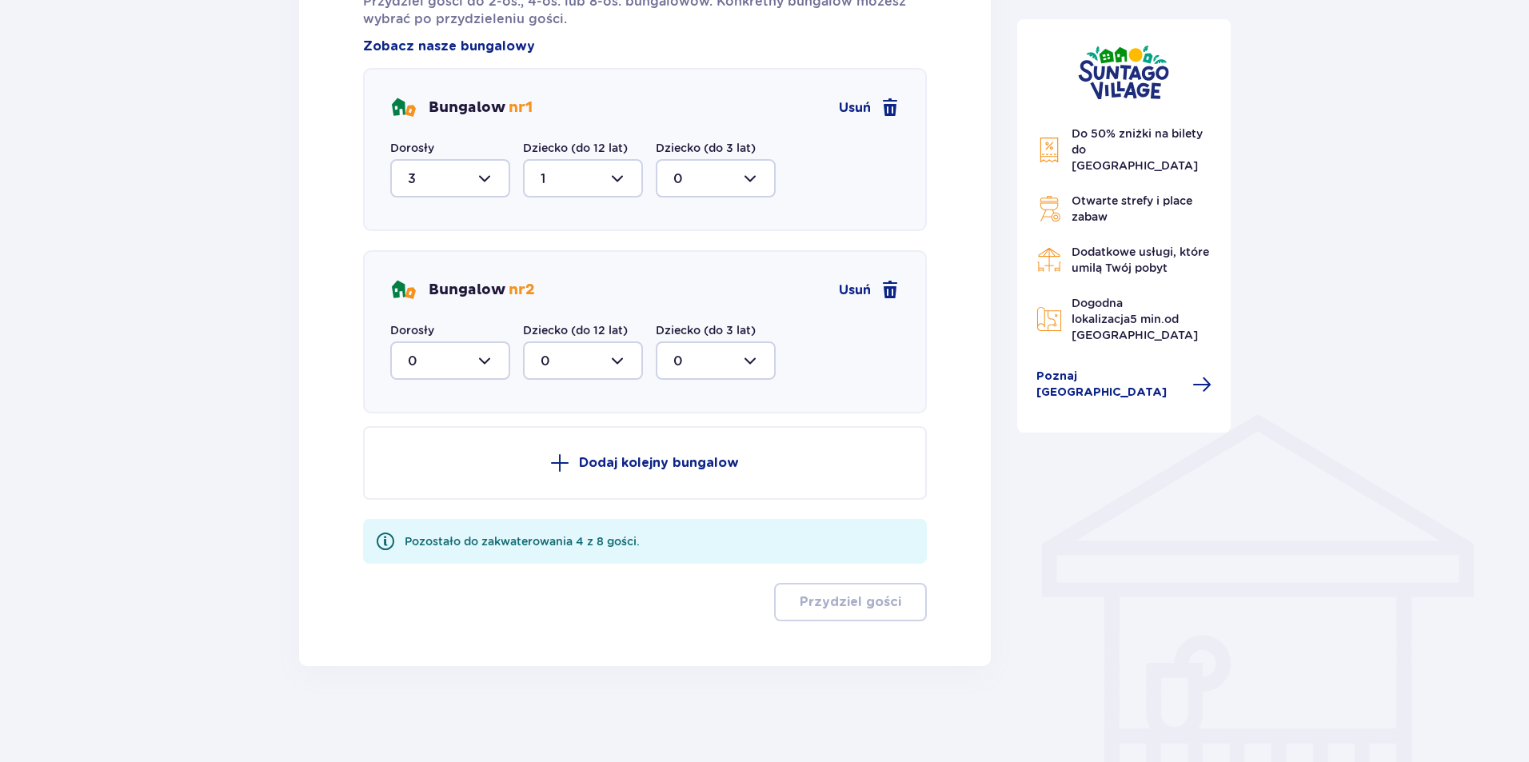
click at [474, 369] on div at bounding box center [450, 360] width 120 height 38
click at [435, 515] on div "3" at bounding box center [450, 510] width 85 height 18
type input "3"
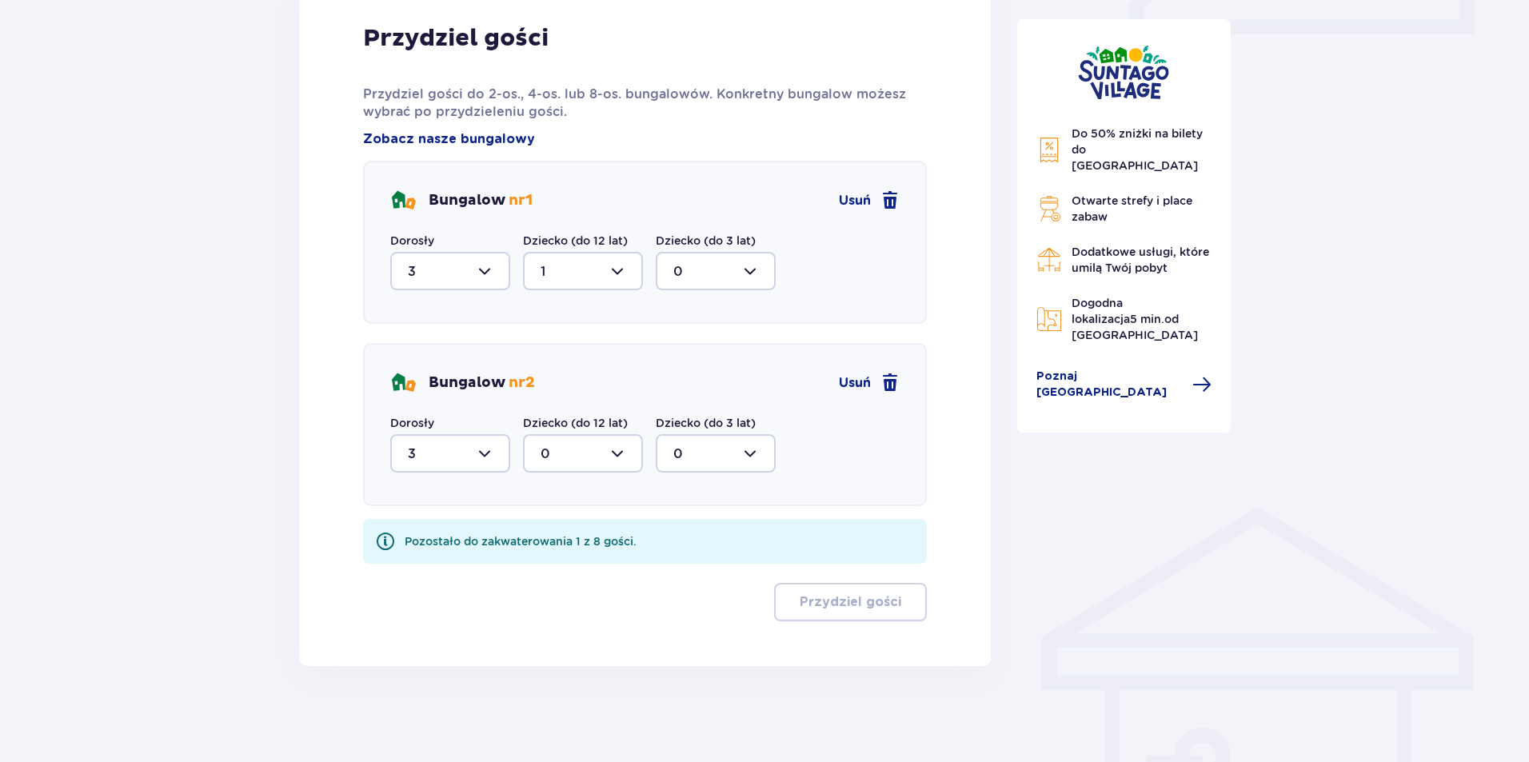
click at [614, 454] on div at bounding box center [583, 453] width 120 height 38
click at [566, 541] on div "1" at bounding box center [582, 536] width 85 height 18
type input "1"
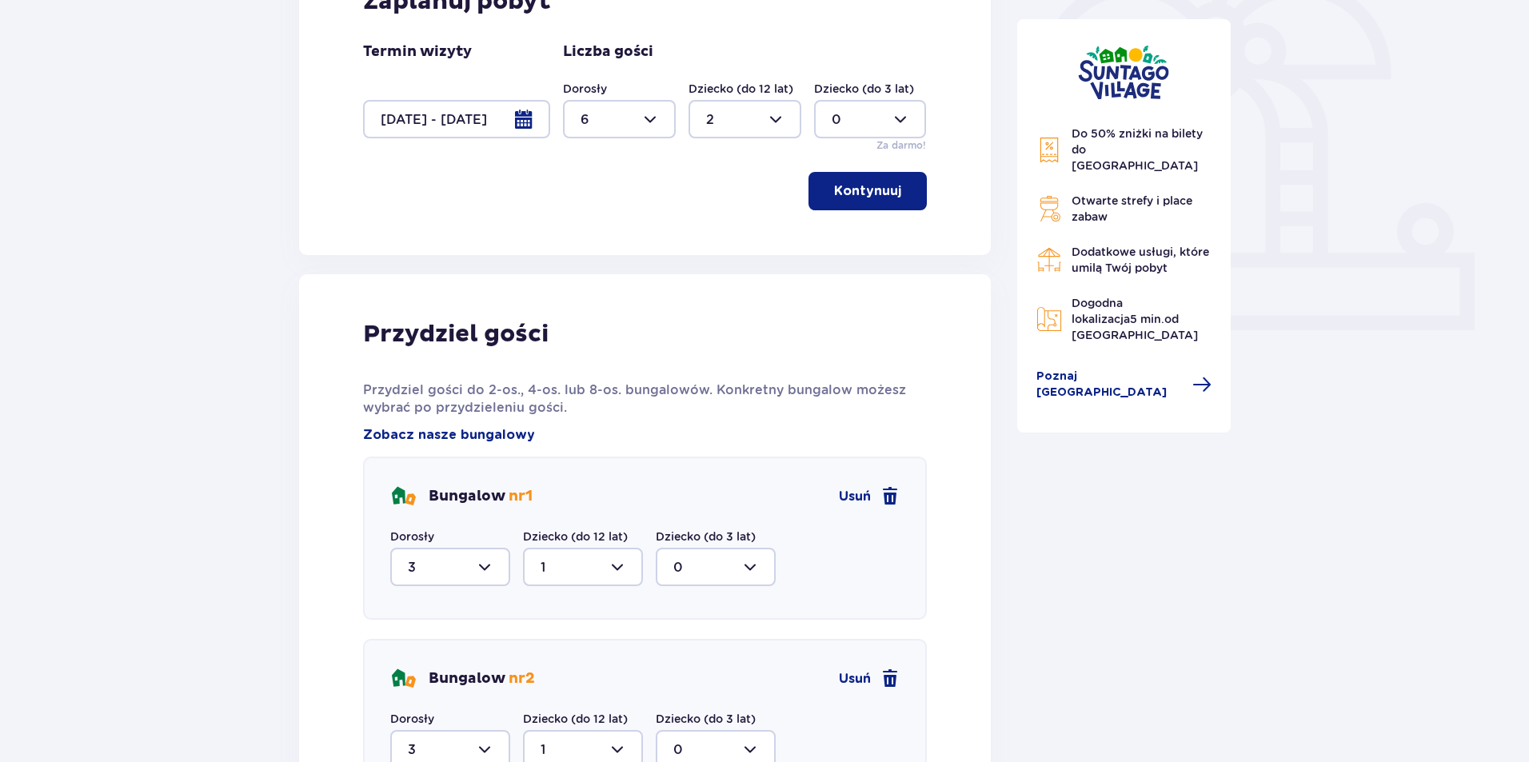
scroll to position [728, 0]
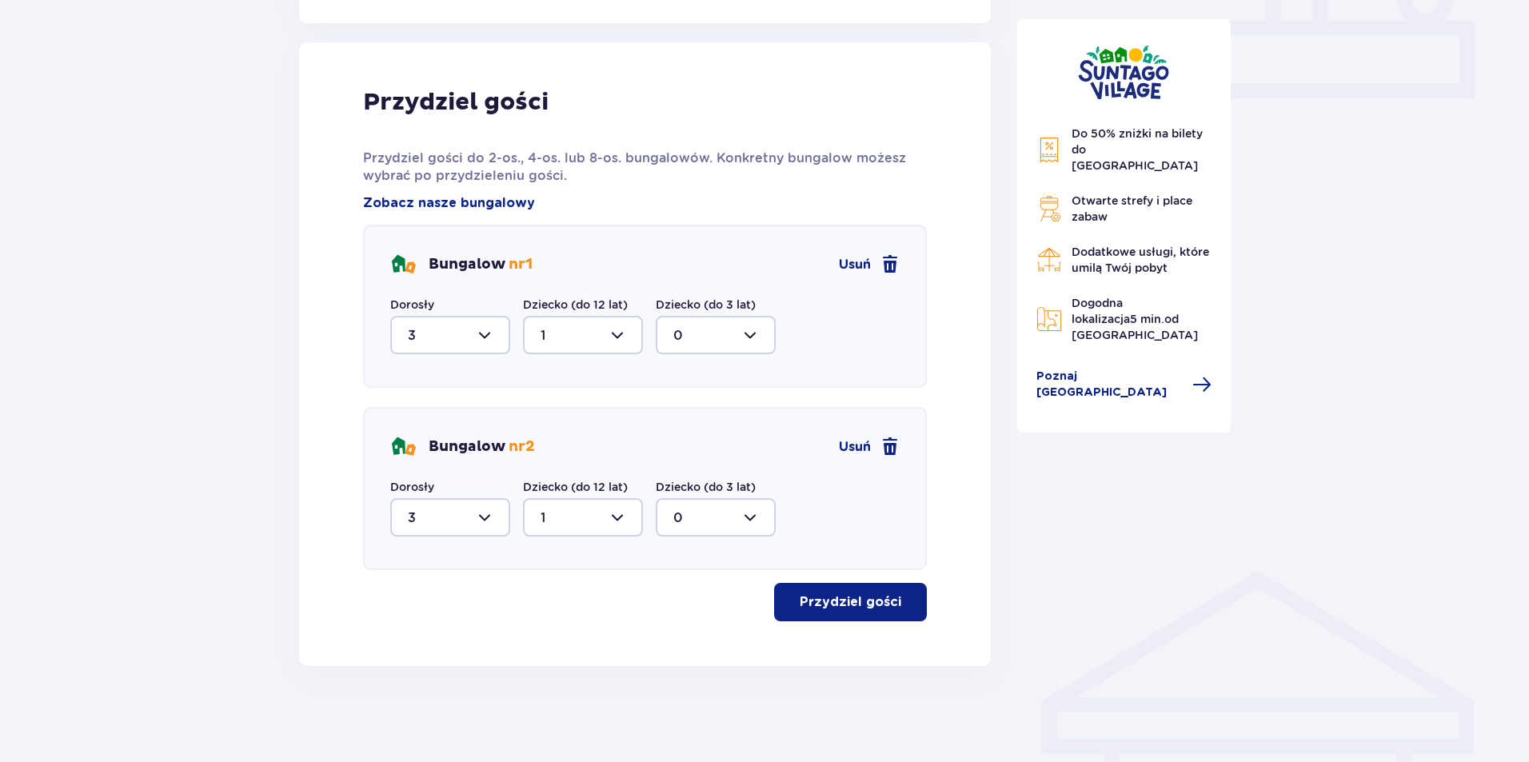
click at [835, 614] on button "Przydziel gości" at bounding box center [850, 602] width 153 height 38
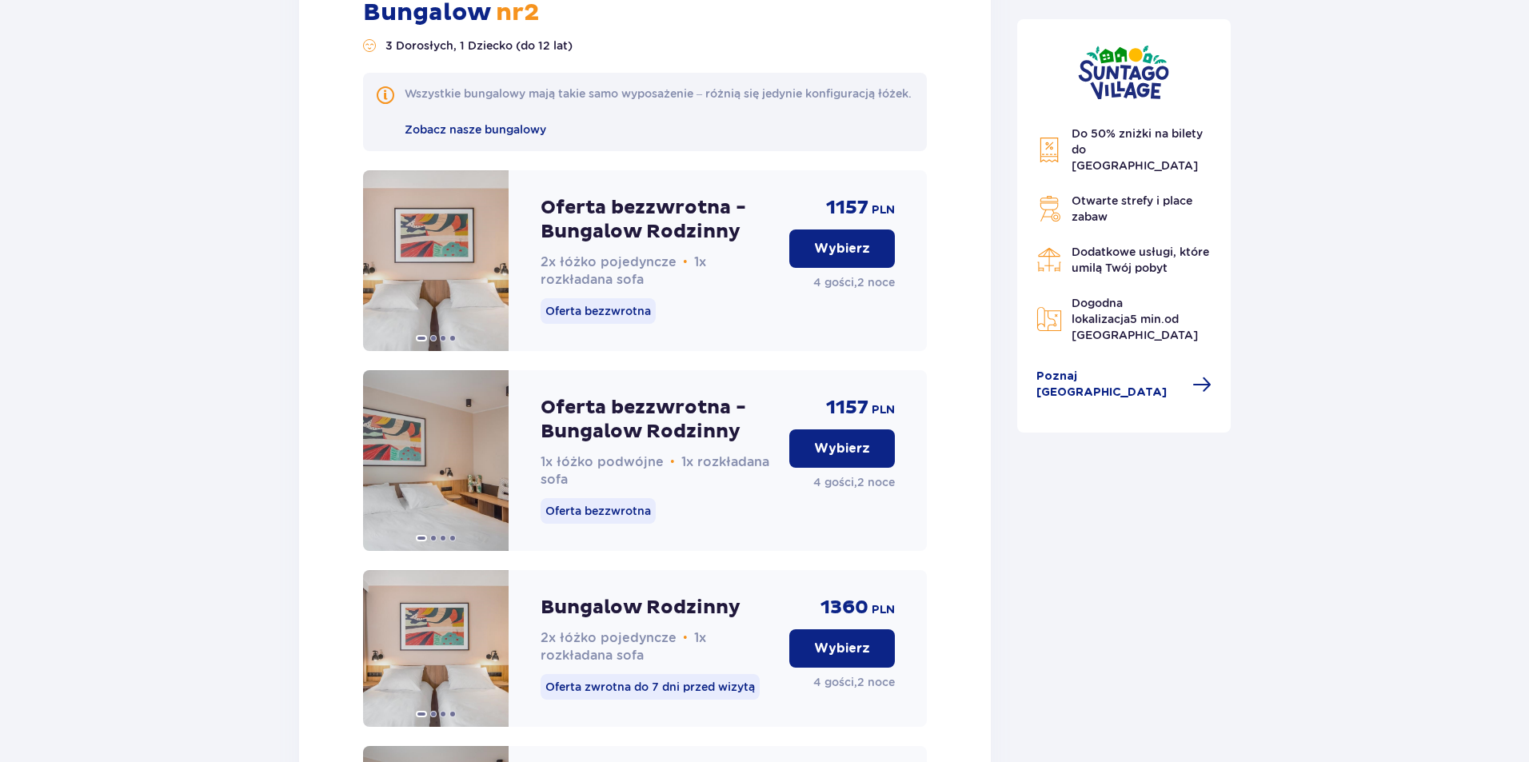
scroll to position [4991, 0]
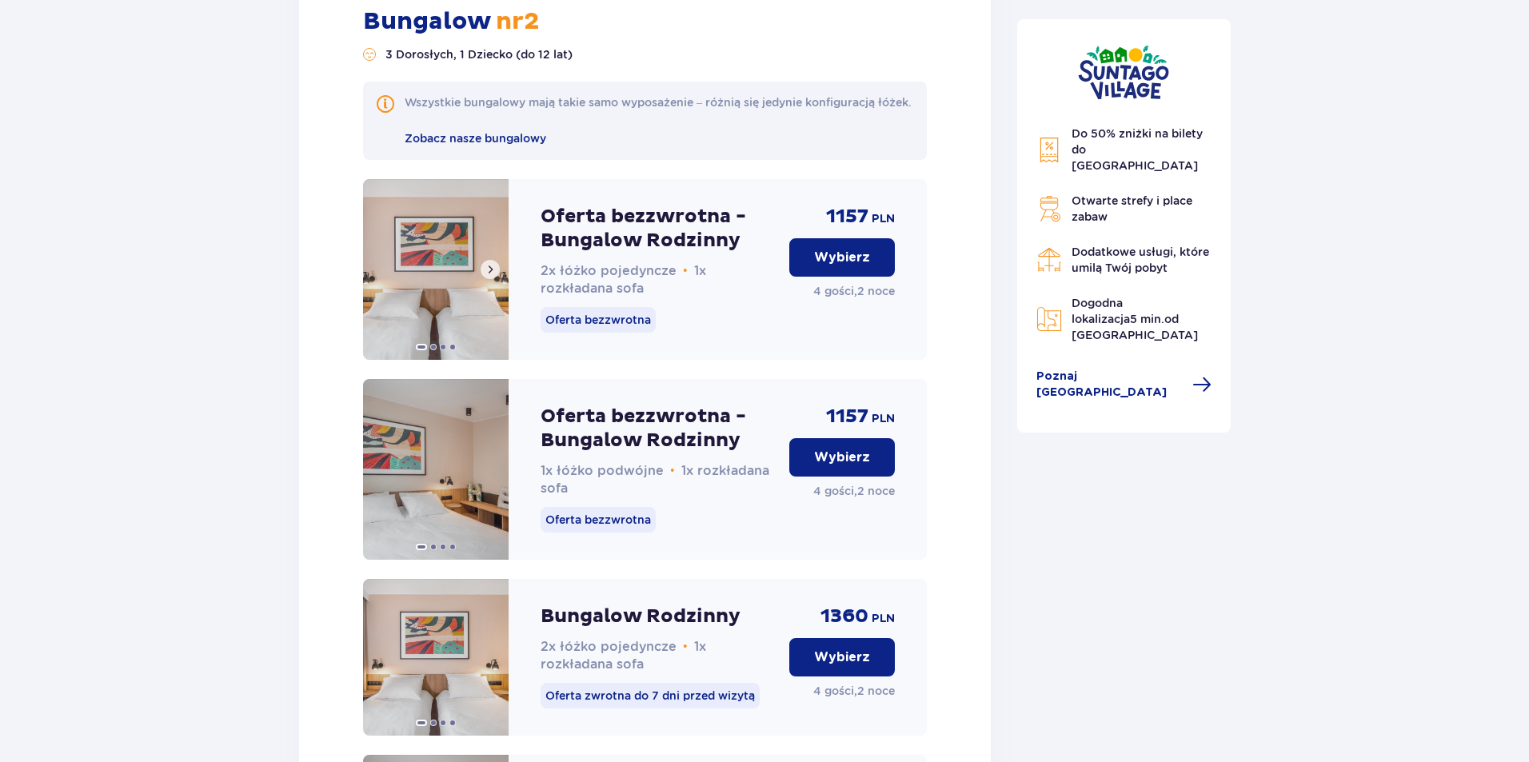
click at [491, 263] on span at bounding box center [490, 269] width 13 height 13
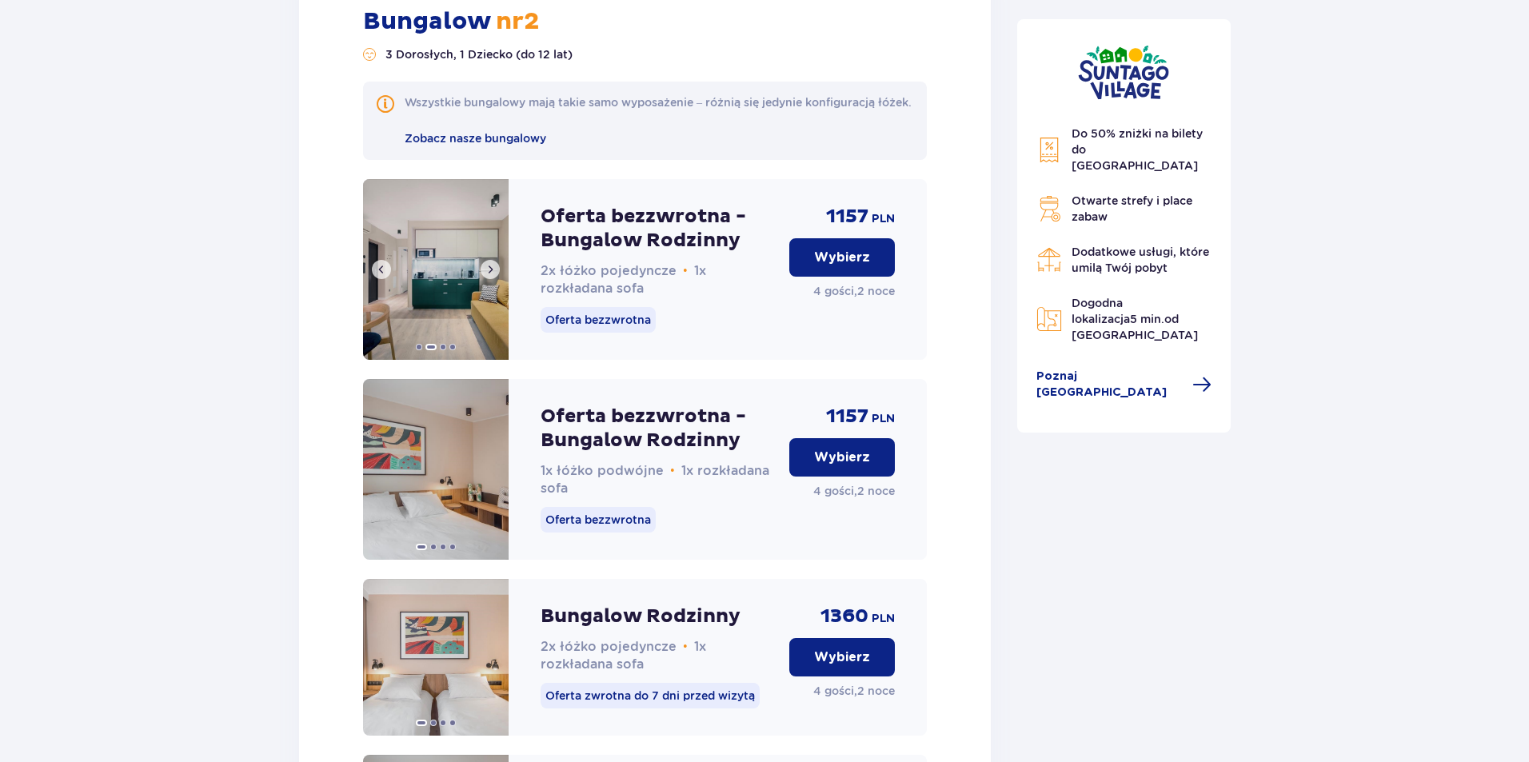
click at [491, 263] on span at bounding box center [490, 269] width 13 height 13
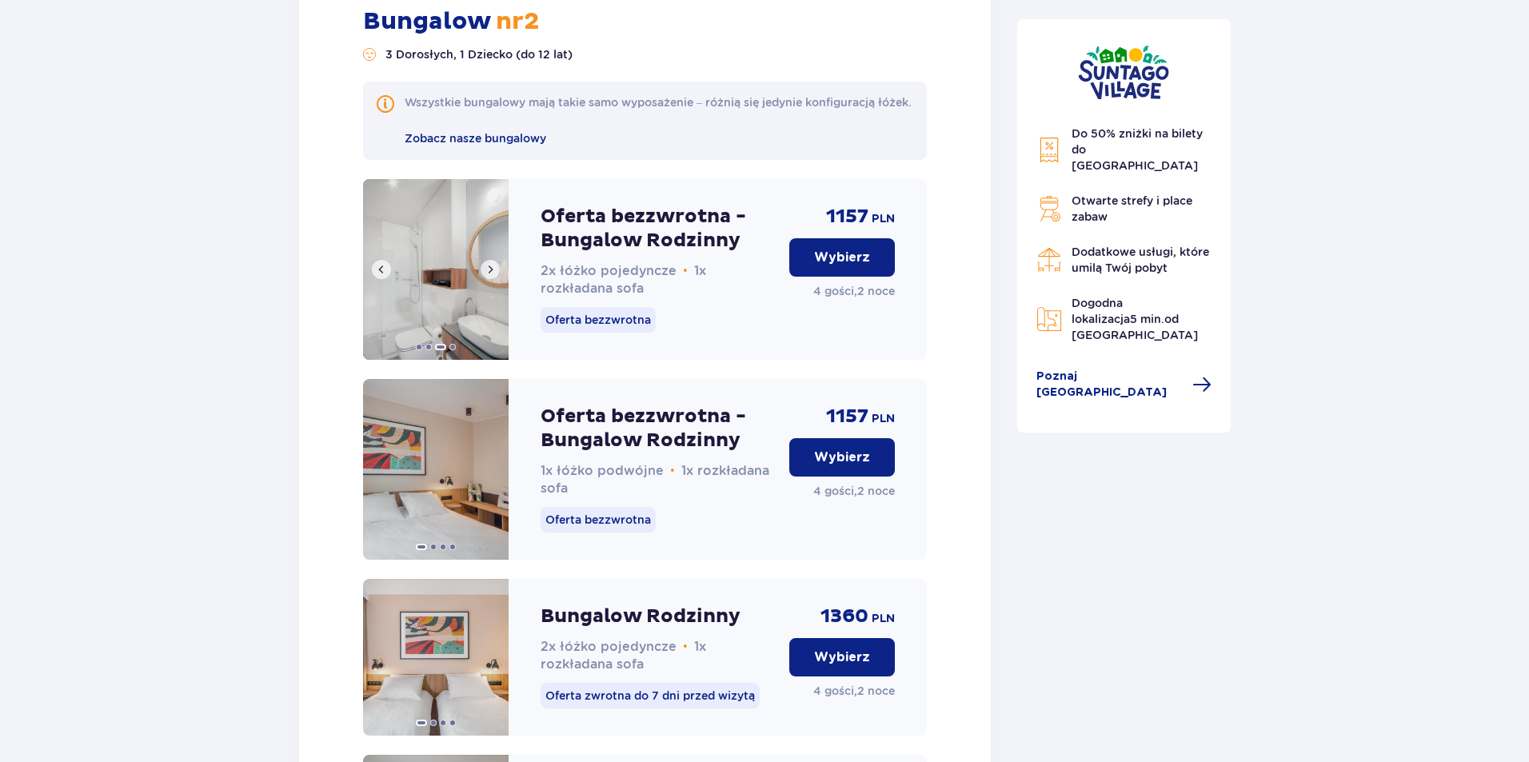
click at [491, 263] on span at bounding box center [490, 269] width 13 height 13
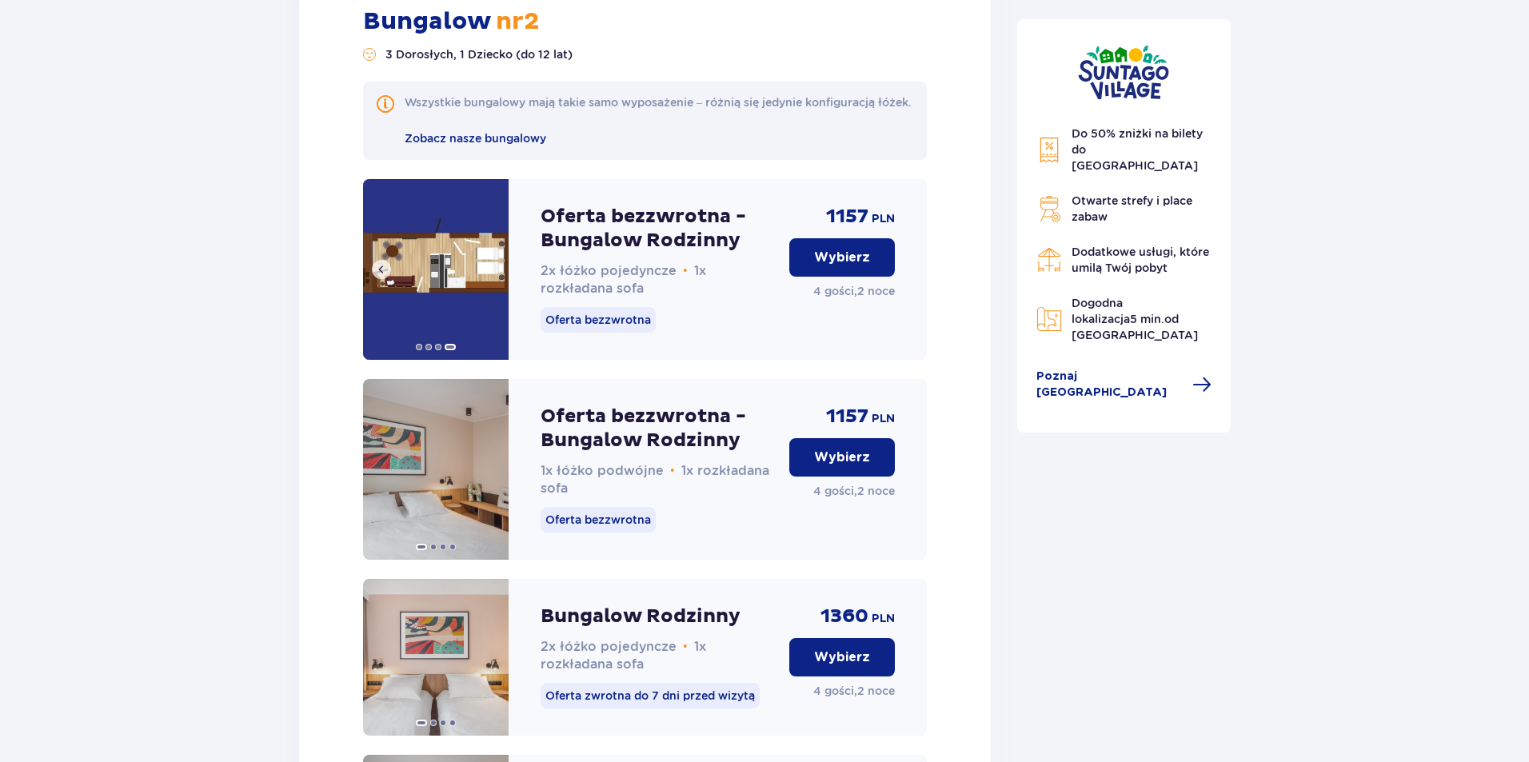
click at [492, 257] on img at bounding box center [436, 269] width 146 height 181
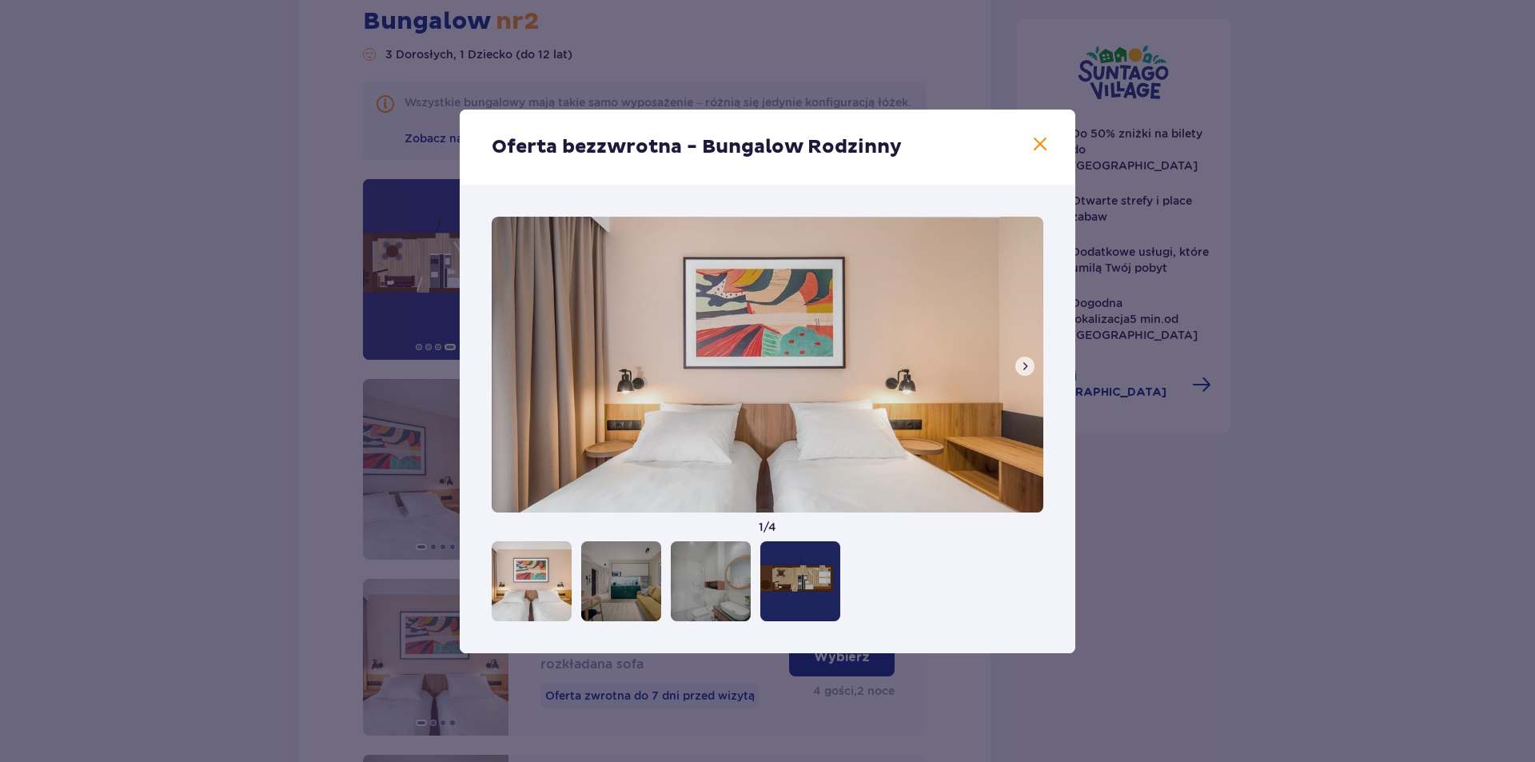
click at [1047, 146] on span at bounding box center [1040, 144] width 19 height 19
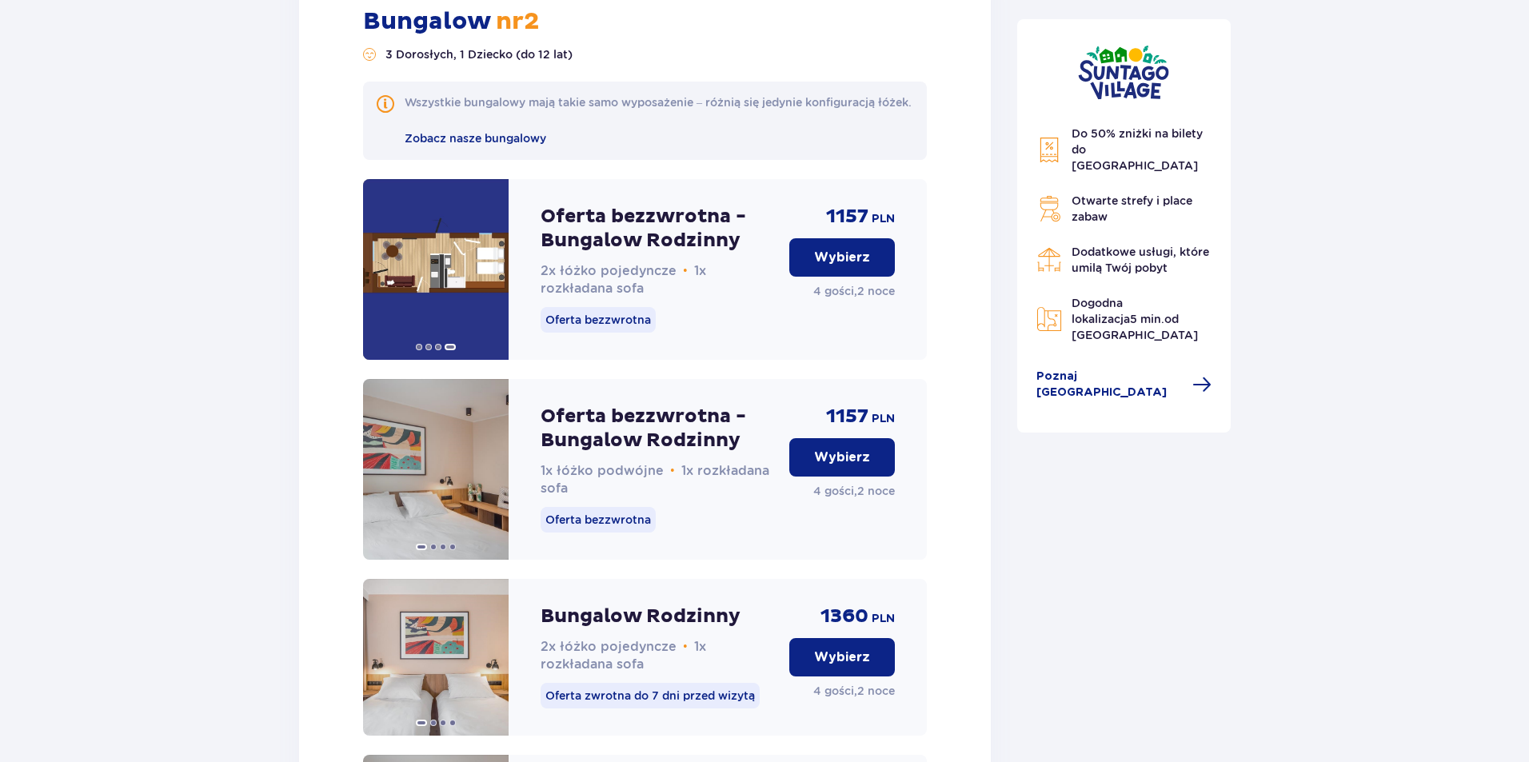
click at [875, 252] on button "Wybierz" at bounding box center [842, 257] width 106 height 38
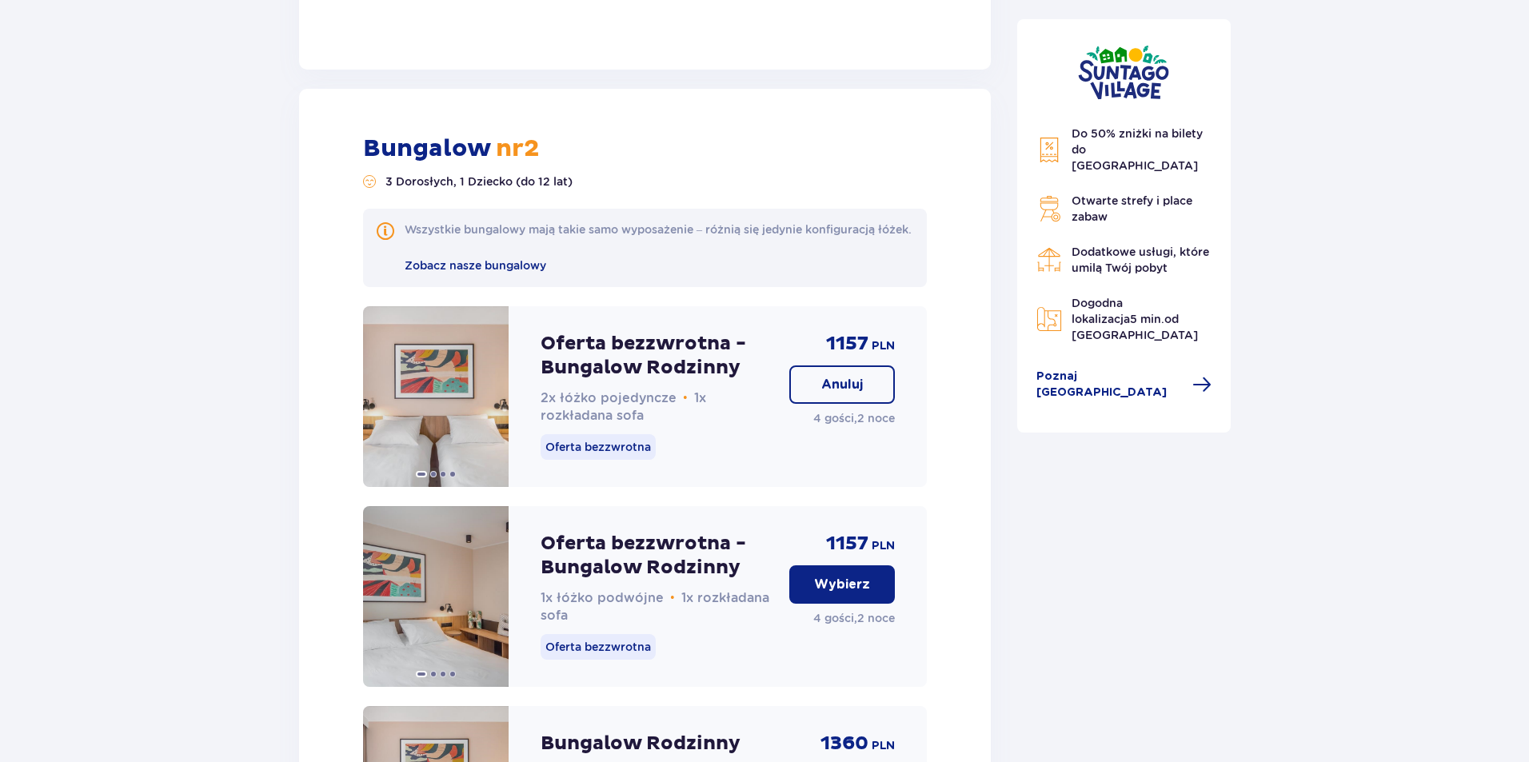
scroll to position [4866, 0]
click at [863, 574] on p "Wybierz" at bounding box center [842, 583] width 56 height 18
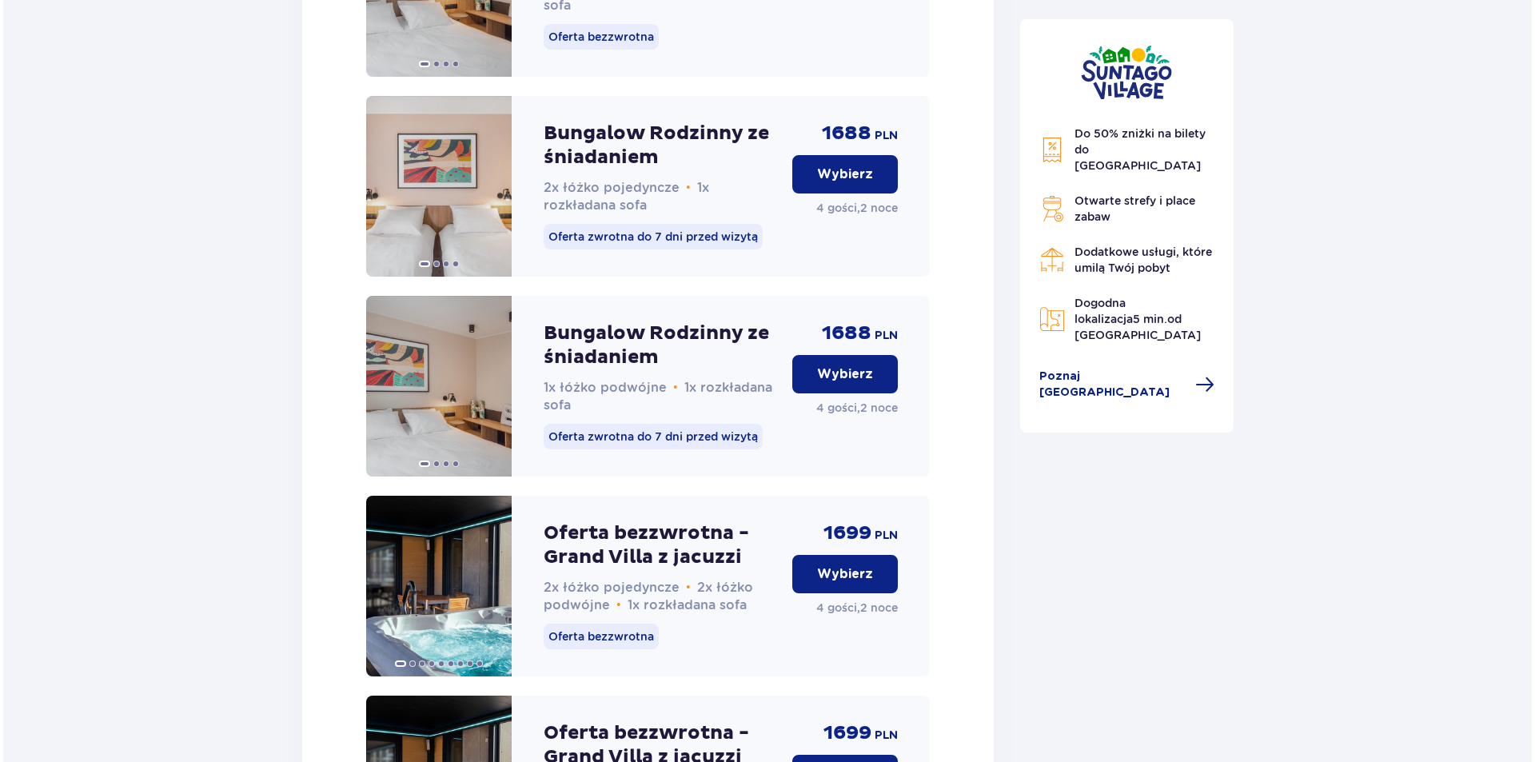
scroll to position [6065, 0]
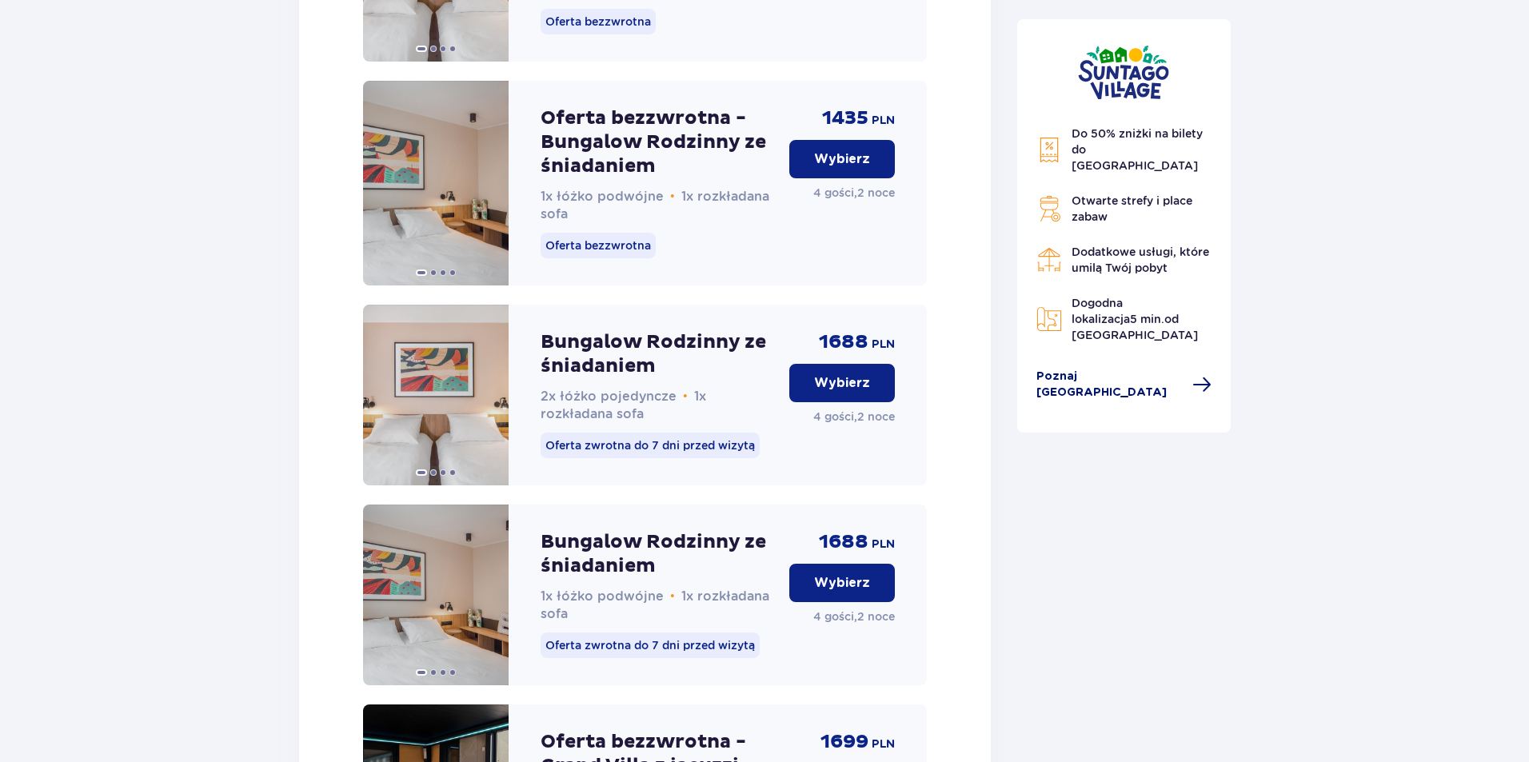
click at [1105, 369] on span "Poznaj [GEOGRAPHIC_DATA]" at bounding box center [1109, 385] width 147 height 32
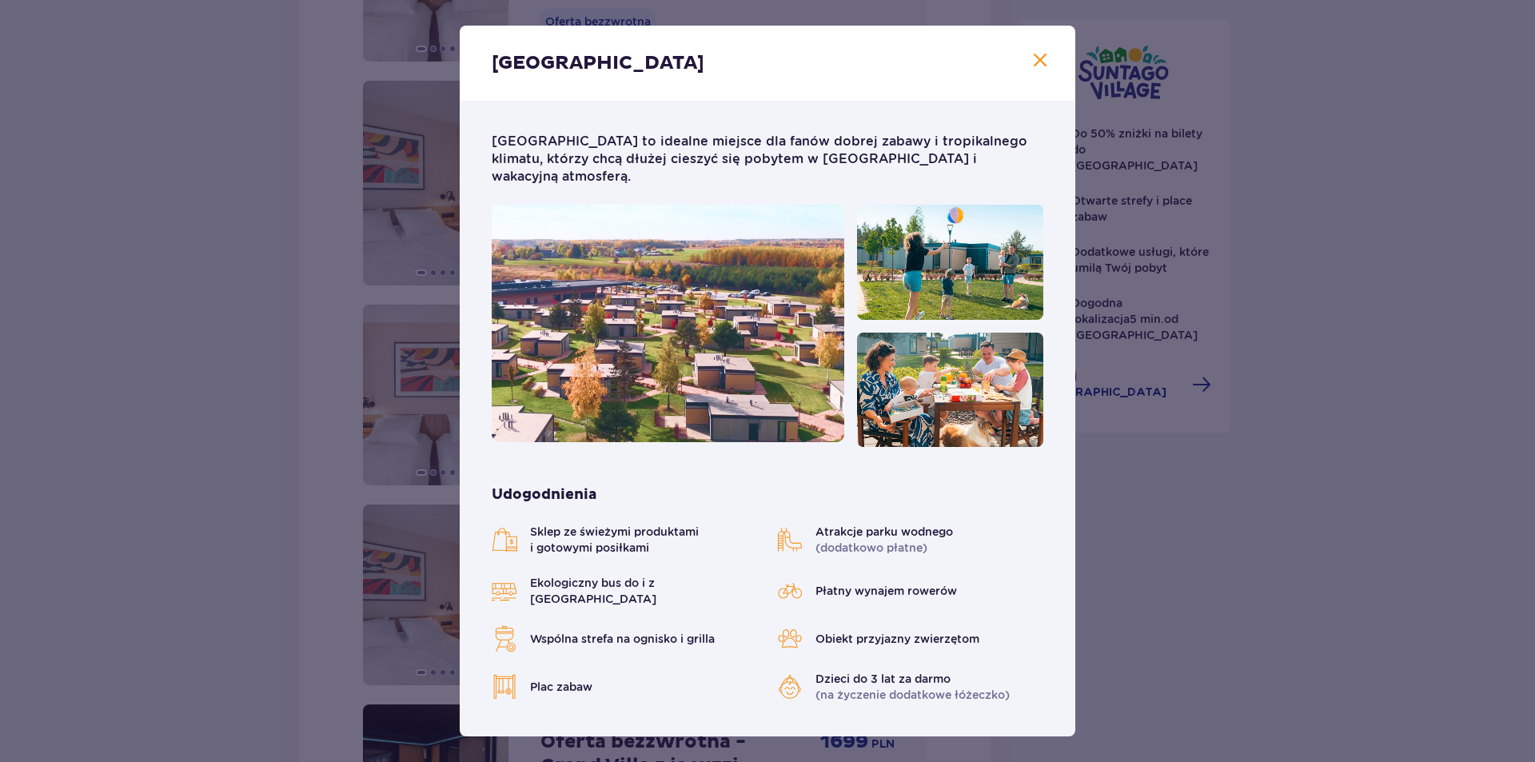
click at [1042, 57] on span "Zamknij" at bounding box center [1040, 60] width 19 height 19
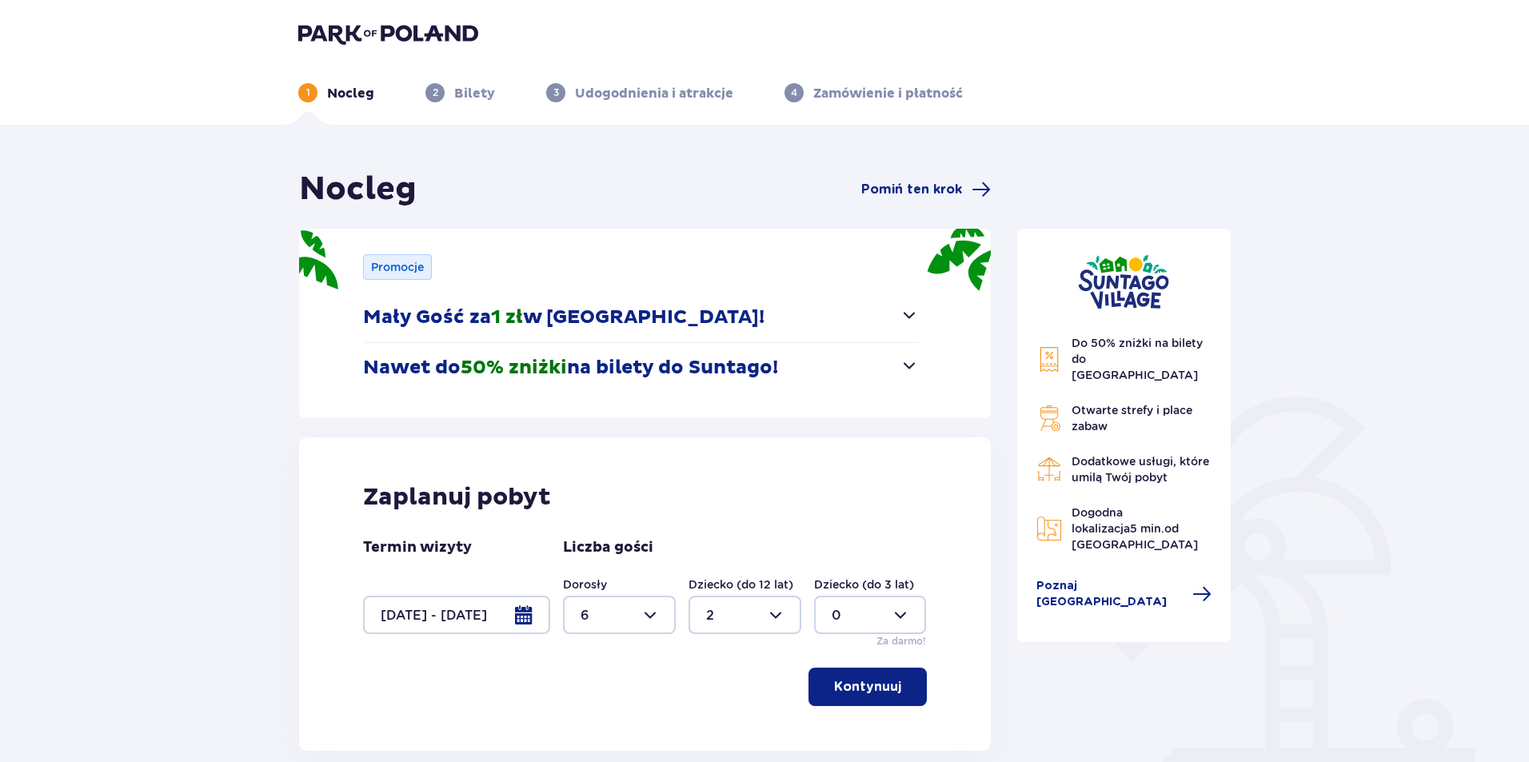
click at [846, 363] on button "Nawet do 50% zniżki na bilety do [GEOGRAPHIC_DATA]!" at bounding box center [641, 368] width 556 height 50
